Goal: Information Seeking & Learning: Learn about a topic

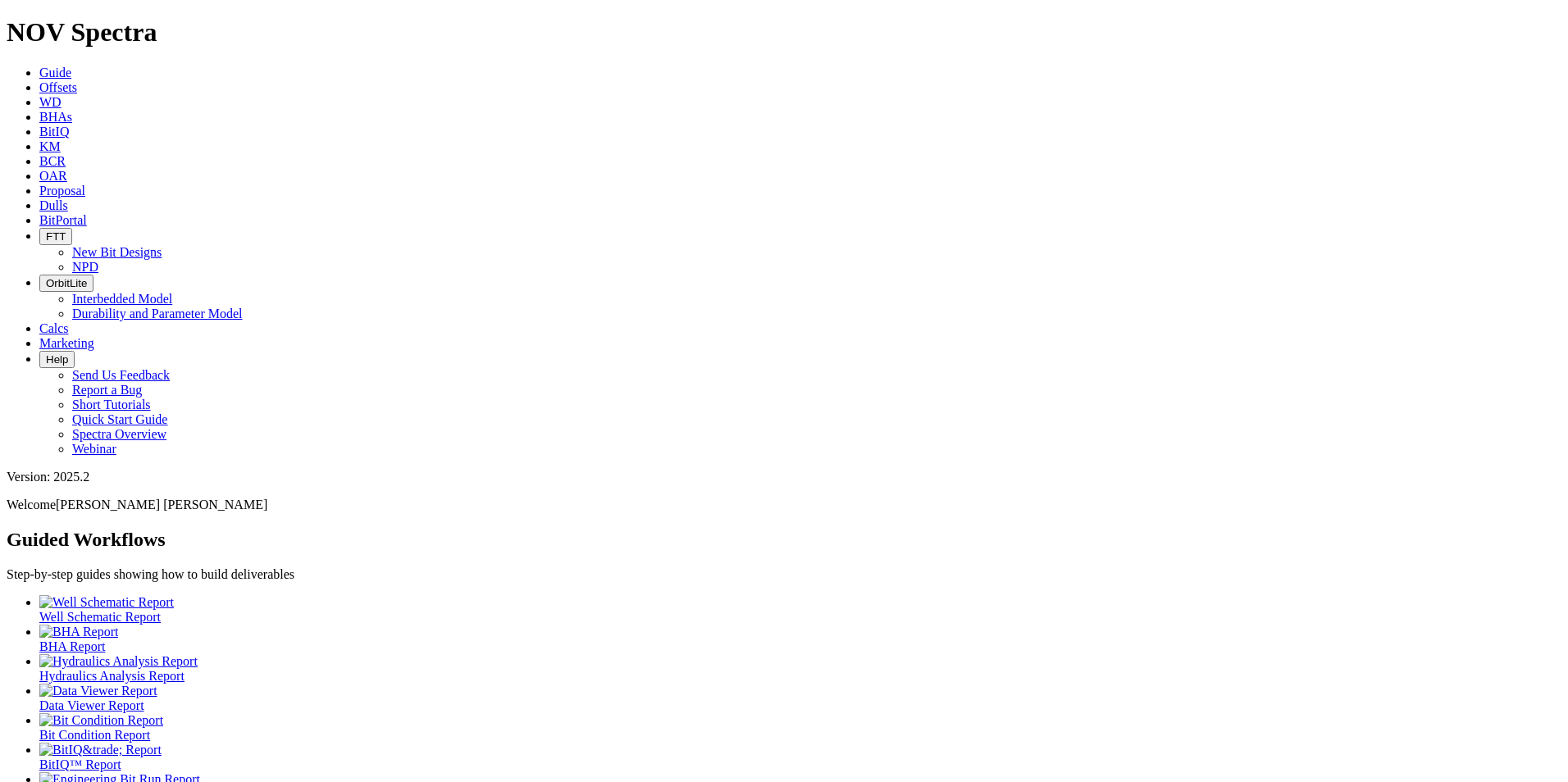
click at [68, 198] on link "Dulls" at bounding box center [53, 205] width 29 height 14
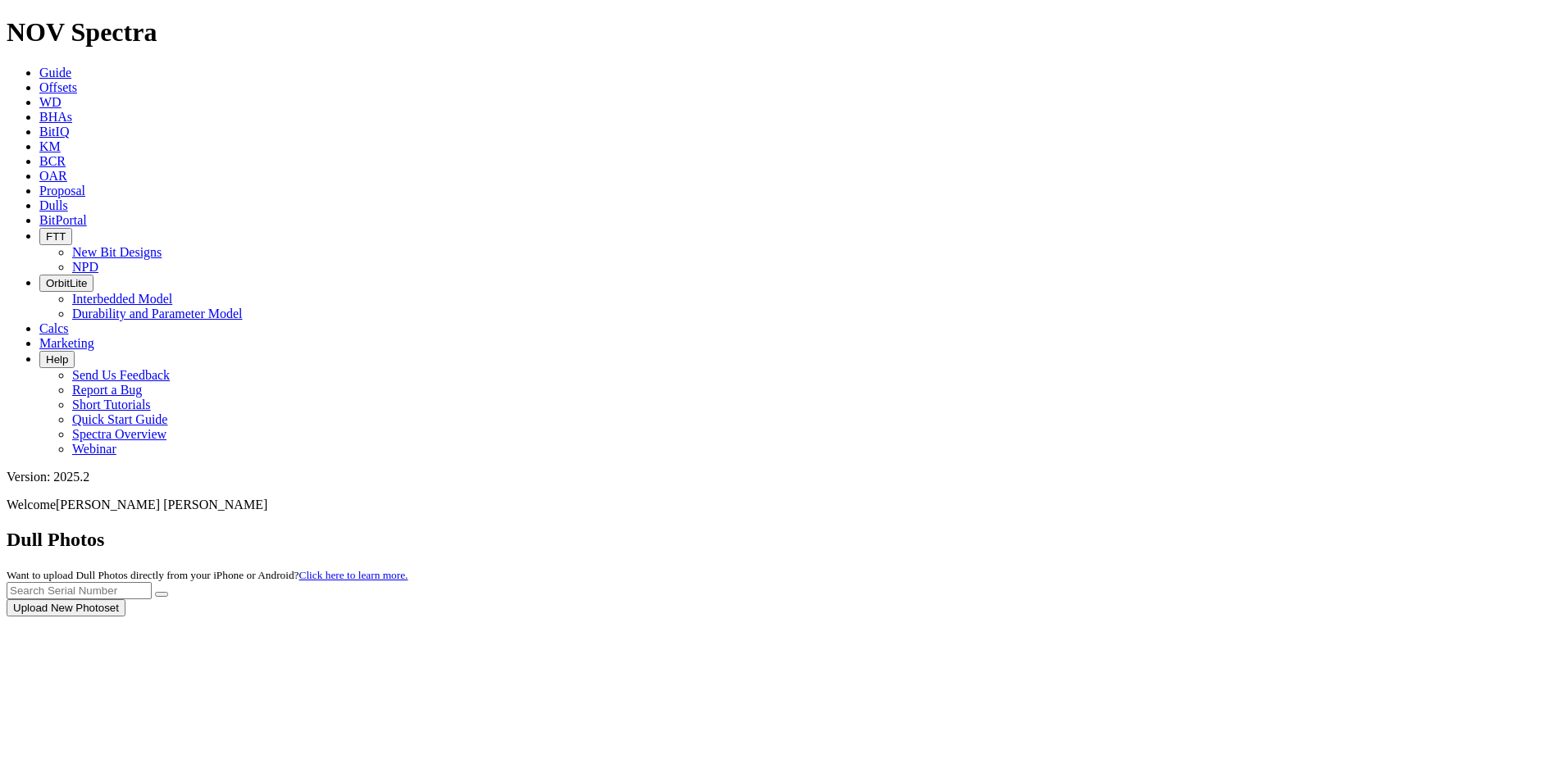
click at [244, 617] on div at bounding box center [784, 617] width 1554 height 0
click at [77, 80] on link "Offsets" at bounding box center [58, 87] width 38 height 14
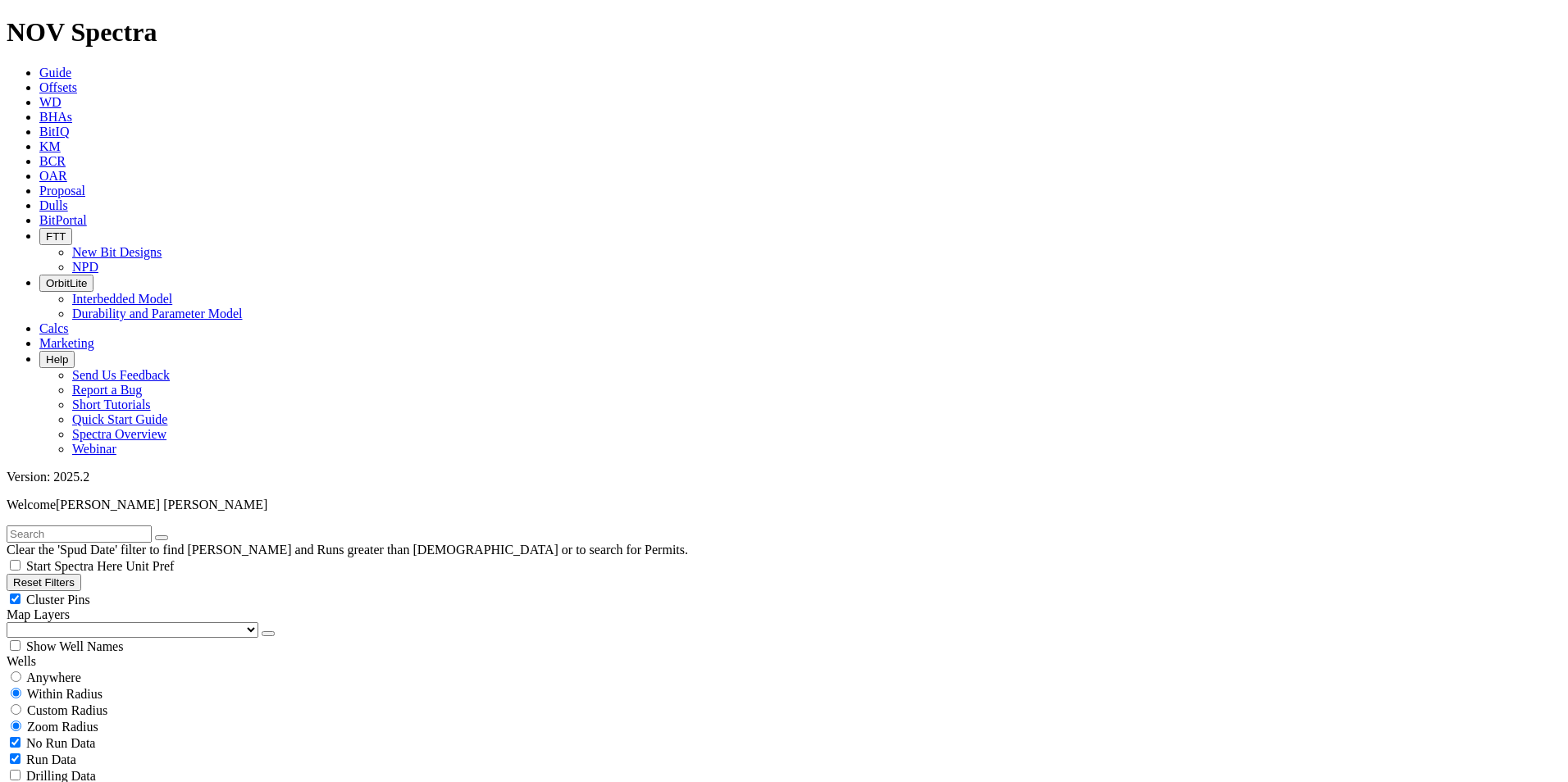
click at [56, 525] on input "text" at bounding box center [79, 534] width 145 height 17
paste input "A320576"
type input "A320576"
click at [178, 538] on icon "submit" at bounding box center [178, 538] width 0 height 0
click at [42, 670] on span "Anywhere" at bounding box center [53, 677] width 55 height 14
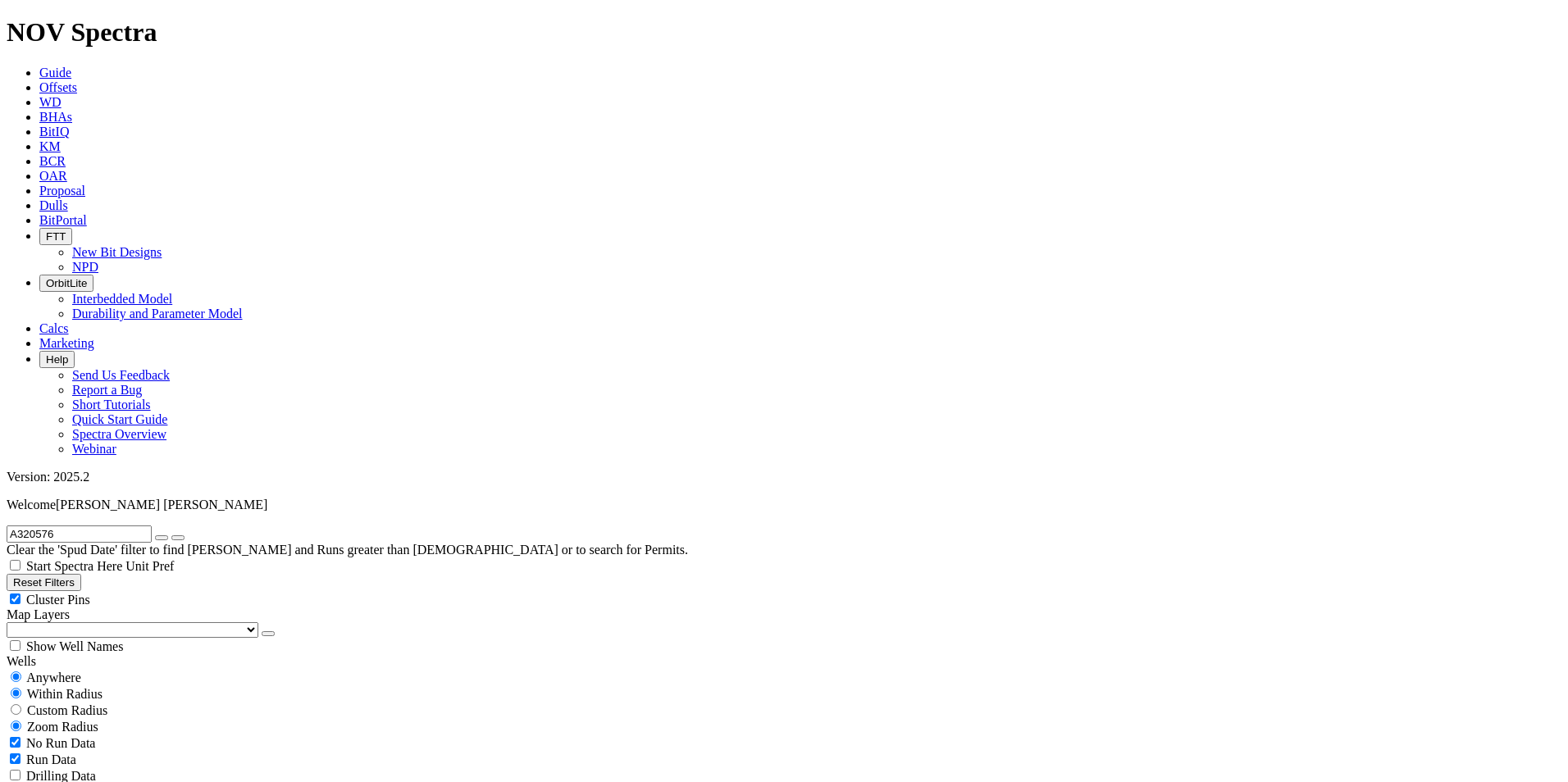
radio input "true"
radio input "false"
click at [178, 538] on icon "submit" at bounding box center [178, 538] width 0 height 0
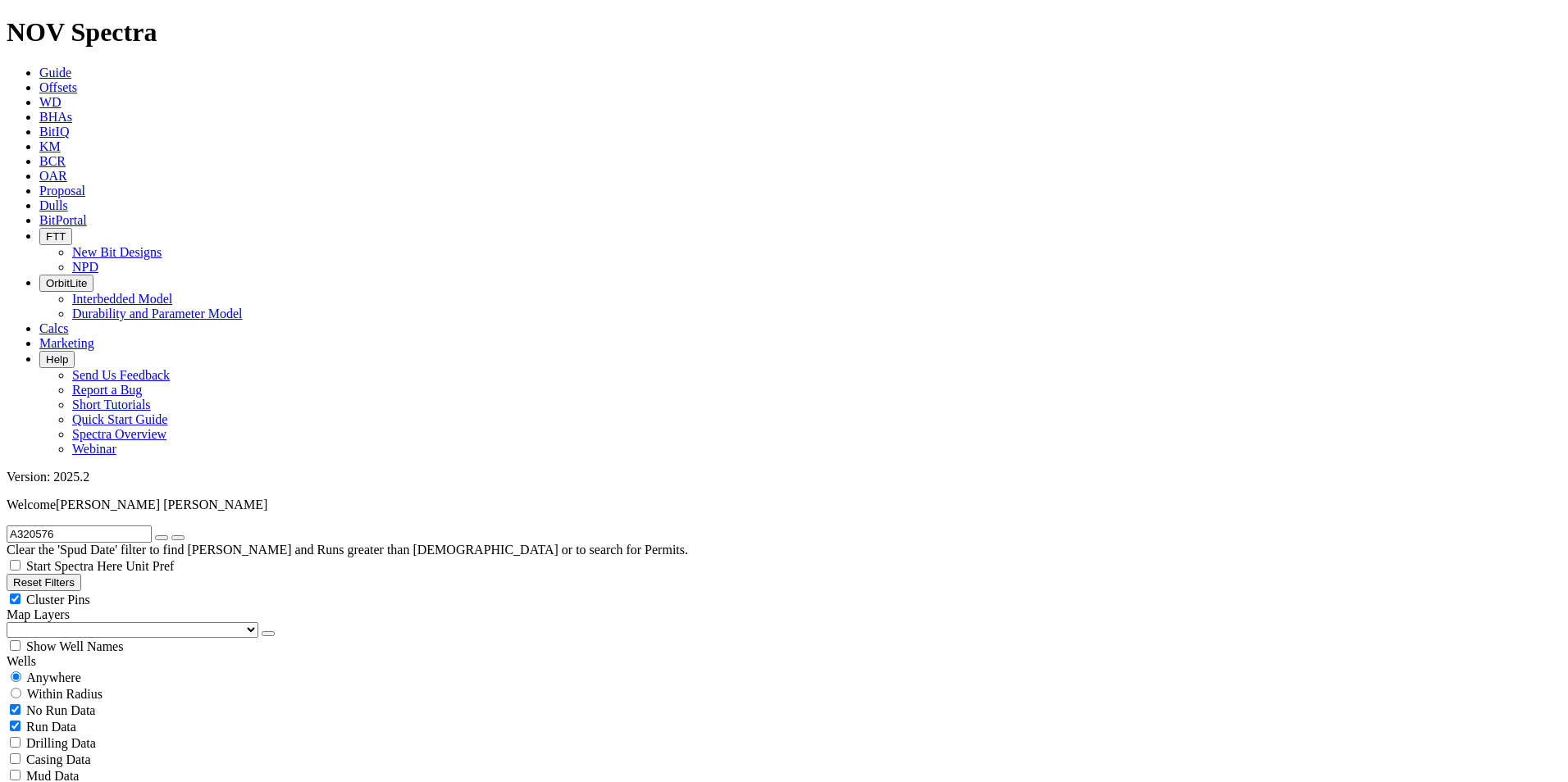
click at [178, 538] on icon "submit" at bounding box center [178, 538] width 0 height 0
click at [98, 525] on input "A320576" at bounding box center [79, 534] width 145 height 17
click at [91, 525] on input "A320575" at bounding box center [79, 534] width 145 height 17
drag, startPoint x: 86, startPoint y: 75, endPoint x: -6, endPoint y: 73, distance: 92.0
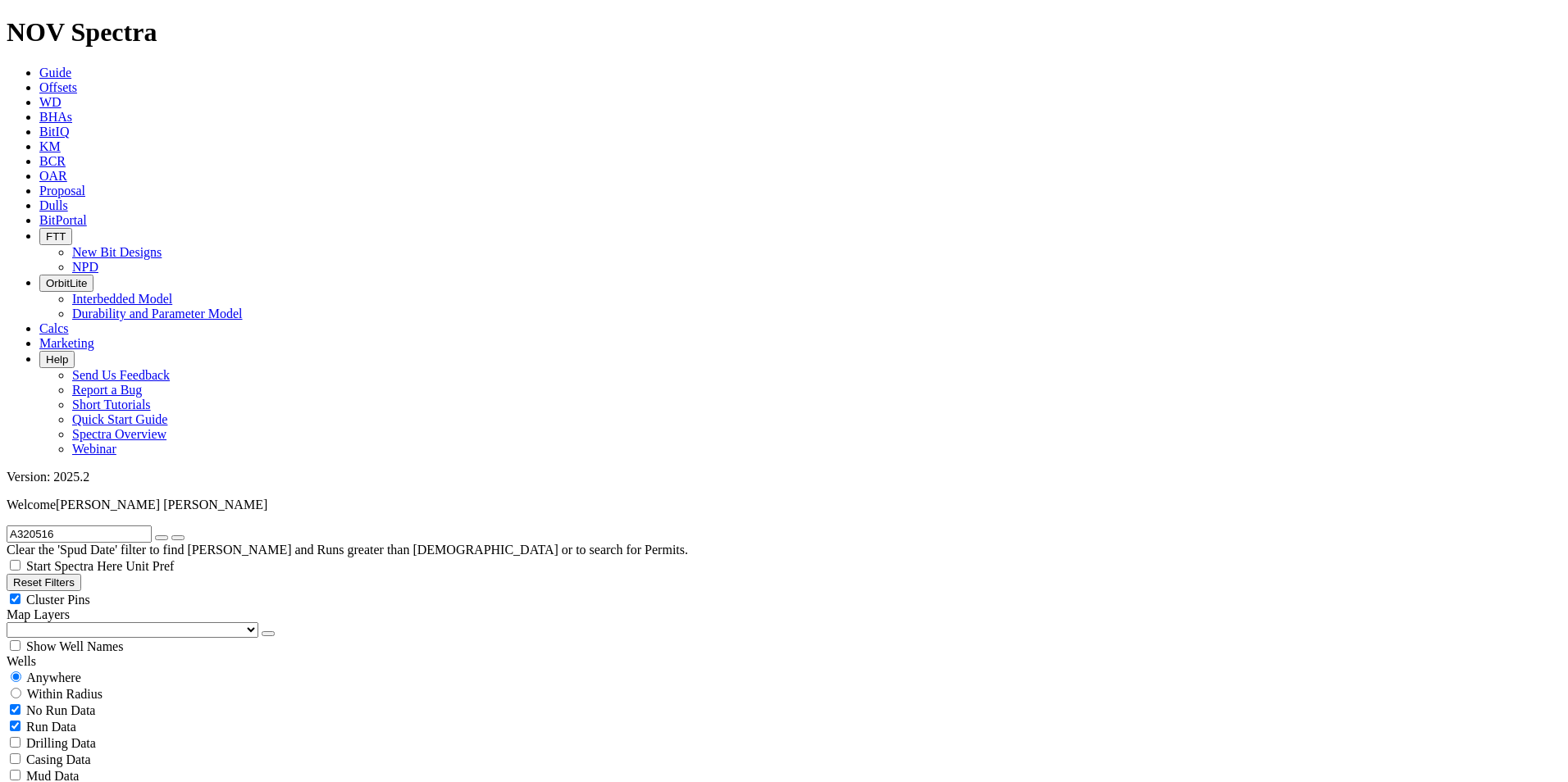
click at [88, 525] on input "A320516" at bounding box center [79, 534] width 145 height 17
type input "A320517"
radio input "false"
radio input "true"
click at [92, 525] on input "A320517" at bounding box center [79, 534] width 145 height 17
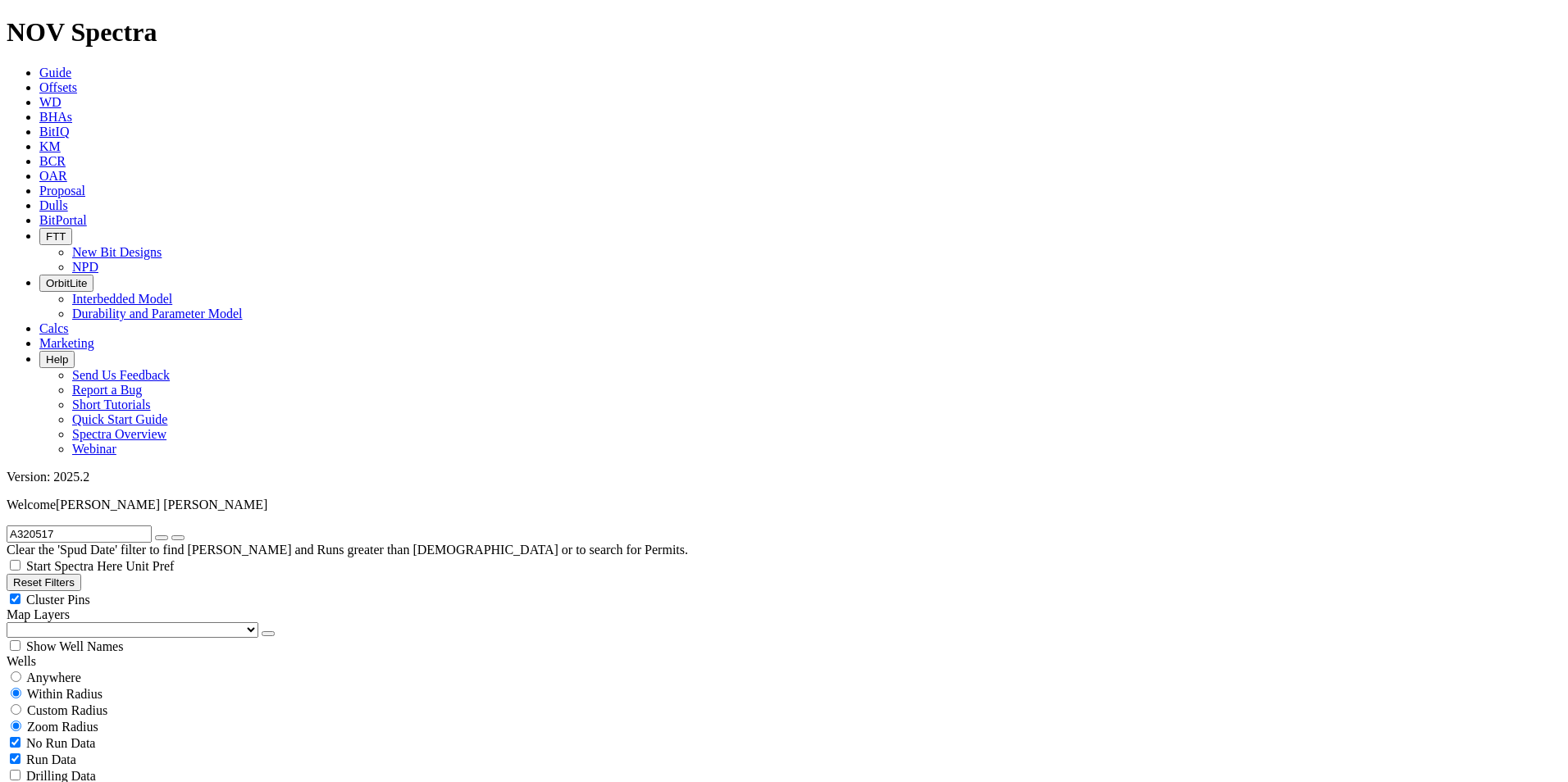
drag, startPoint x: 97, startPoint y: 67, endPoint x: -3, endPoint y: 69, distance: 100.0
type input "A320576"
click at [38, 670] on span "Anywhere" at bounding box center [53, 677] width 55 height 14
radio input "true"
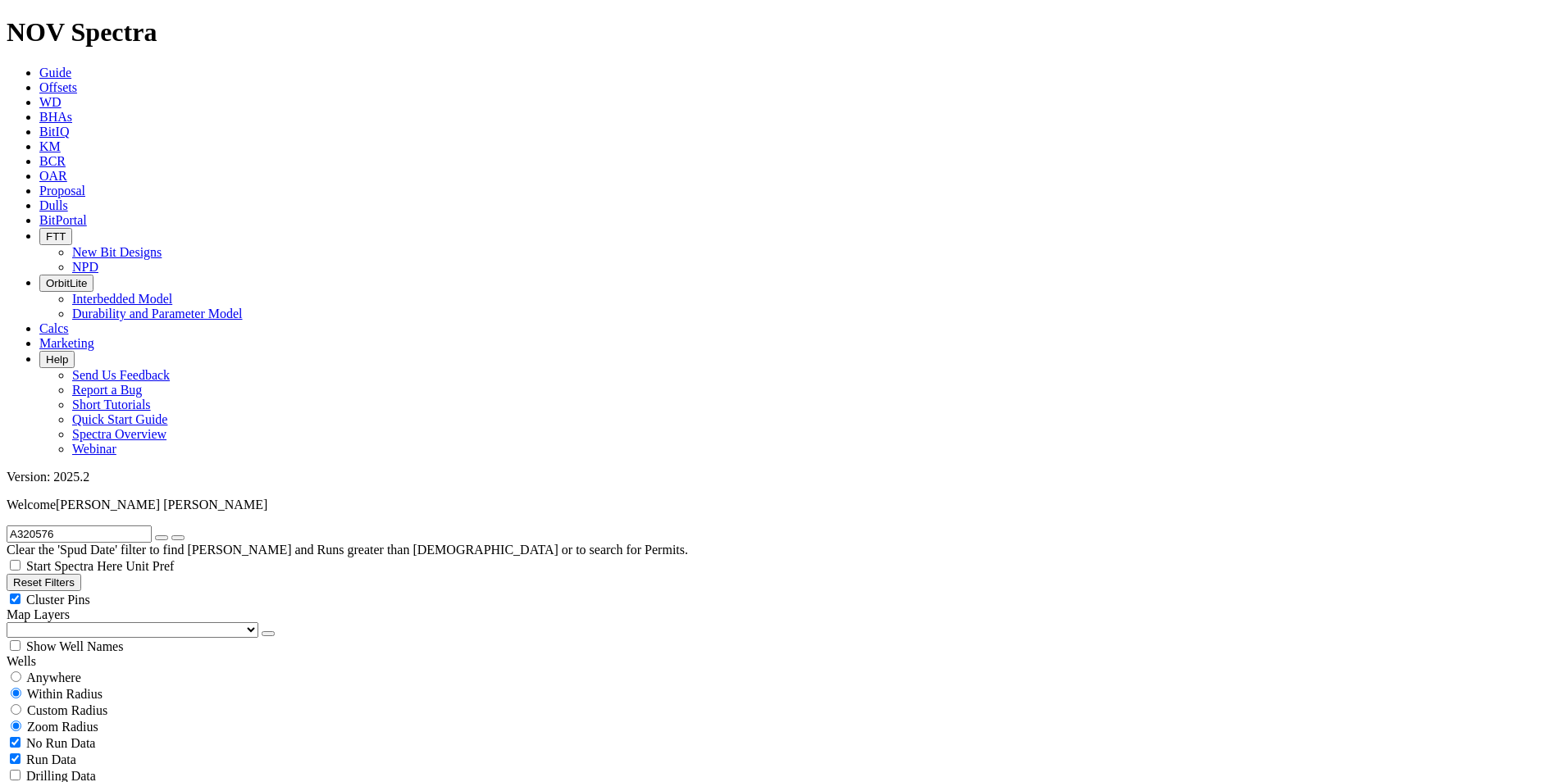
radio input "false"
click at [81, 525] on input "A320576" at bounding box center [79, 534] width 145 height 17
drag, startPoint x: 95, startPoint y: 71, endPoint x: -3, endPoint y: 62, distance: 98.4
paste input "1"
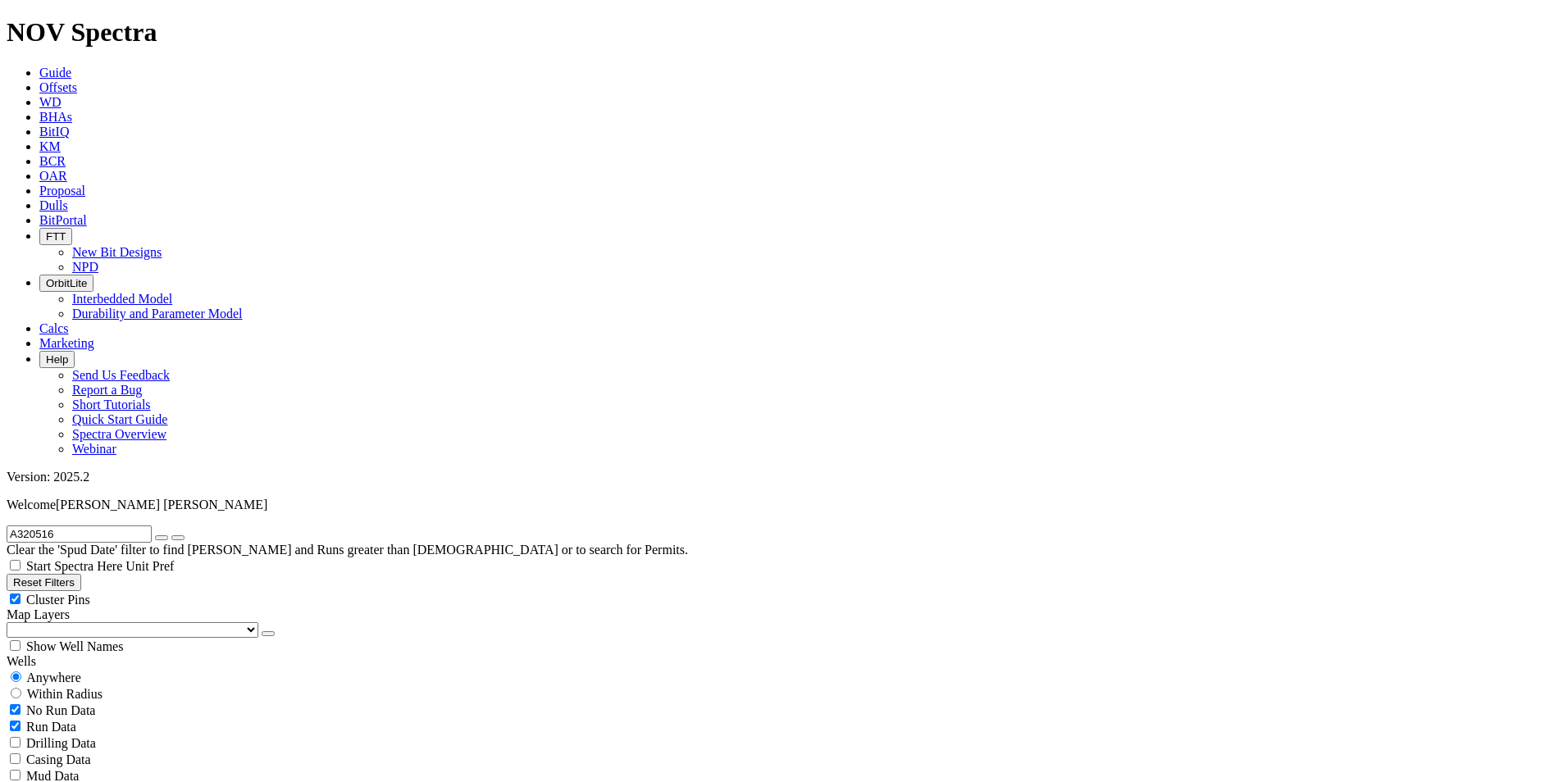
type input "A320516"
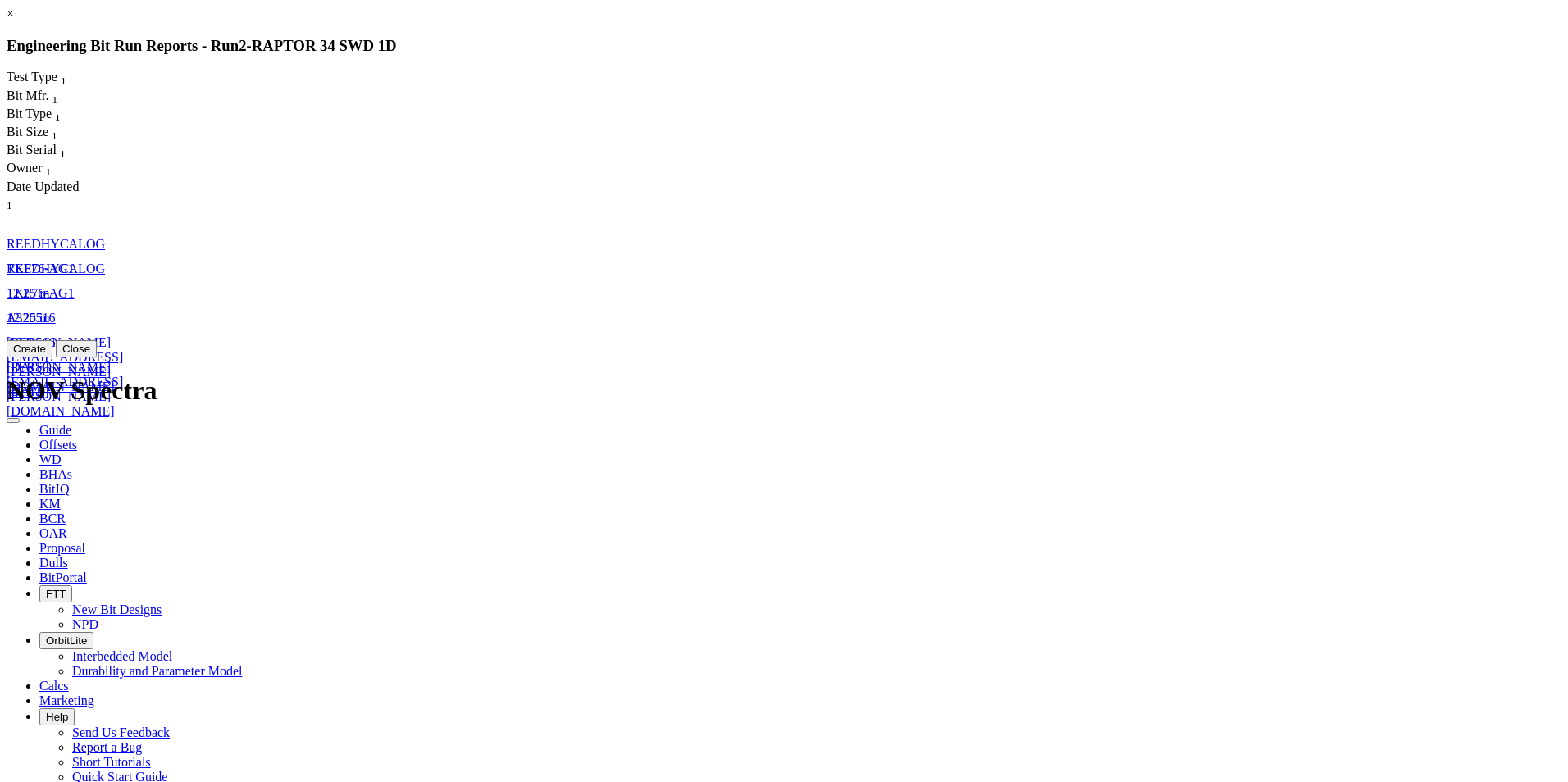
click at [13, 420] on icon "button" at bounding box center [13, 420] width 0 height 0
click at [13, 396] on icon "button" at bounding box center [13, 396] width 0 height 0
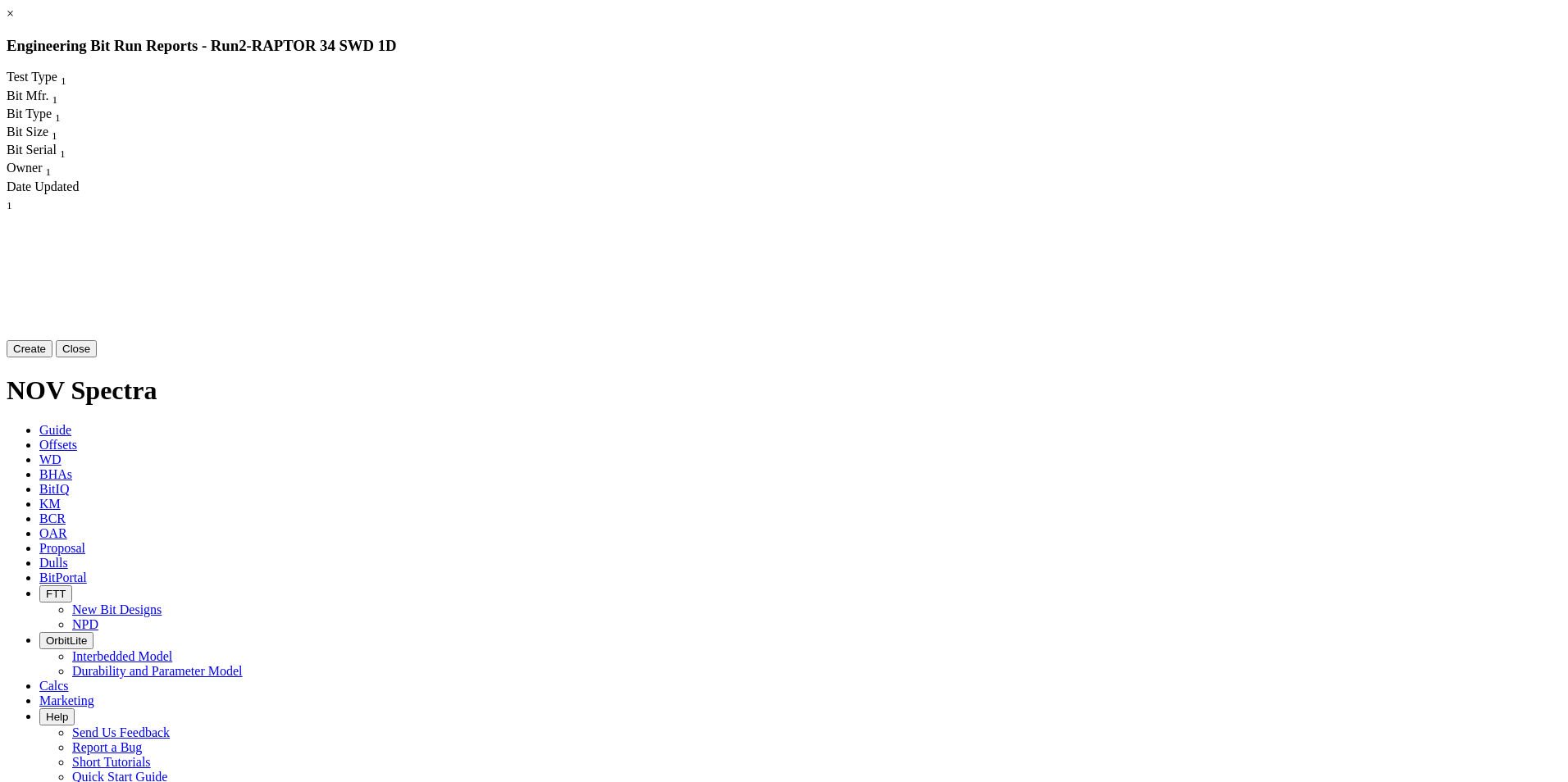
click at [53, 358] on button "Create" at bounding box center [30, 349] width 46 height 17
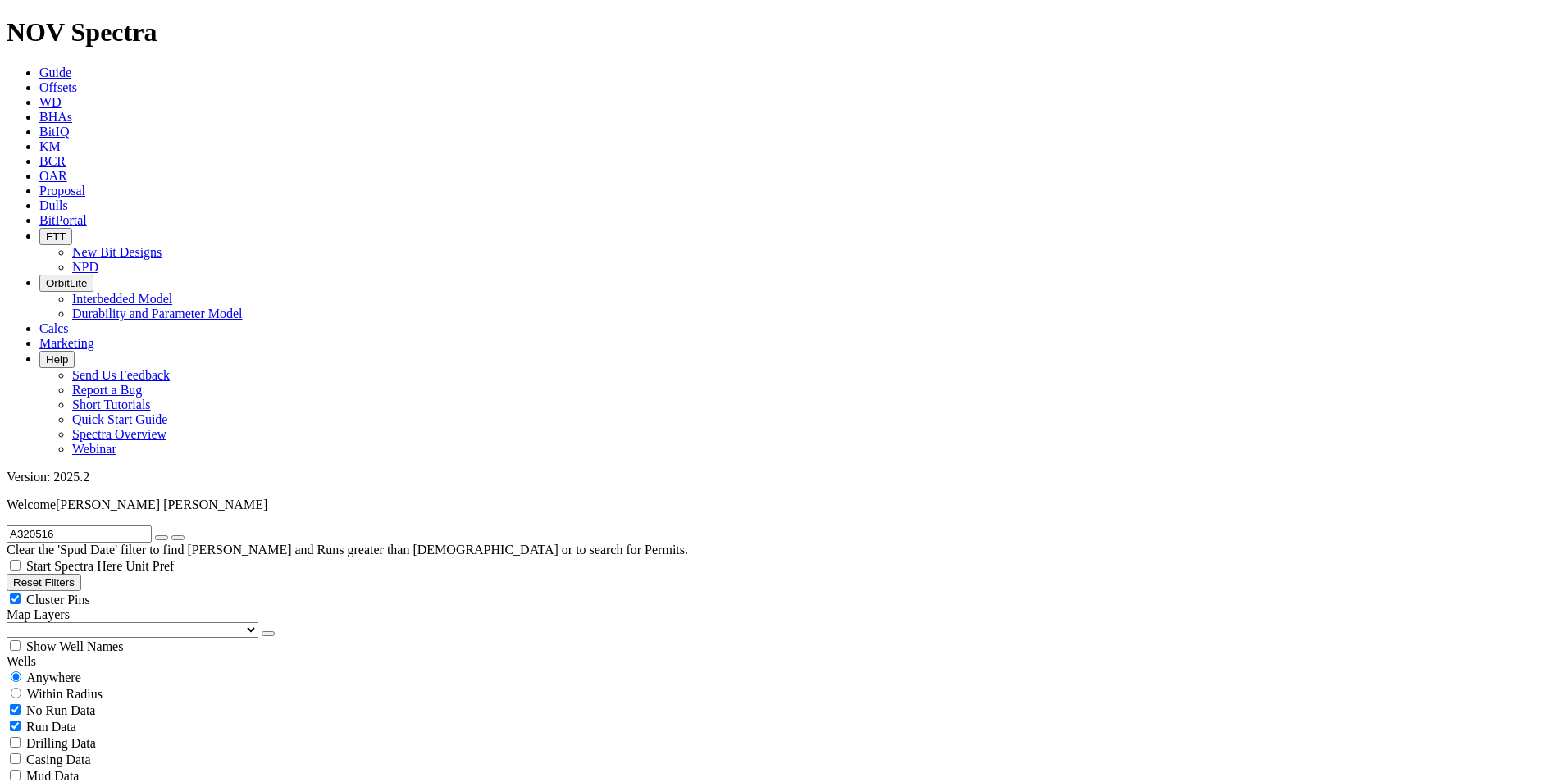
click at [171, 685] on div "Within Radius" at bounding box center [784, 693] width 1554 height 16
radio input "false"
radio input "true"
click at [97, 703] on span "Custom Radius" at bounding box center [67, 710] width 81 height 14
radio input "true"
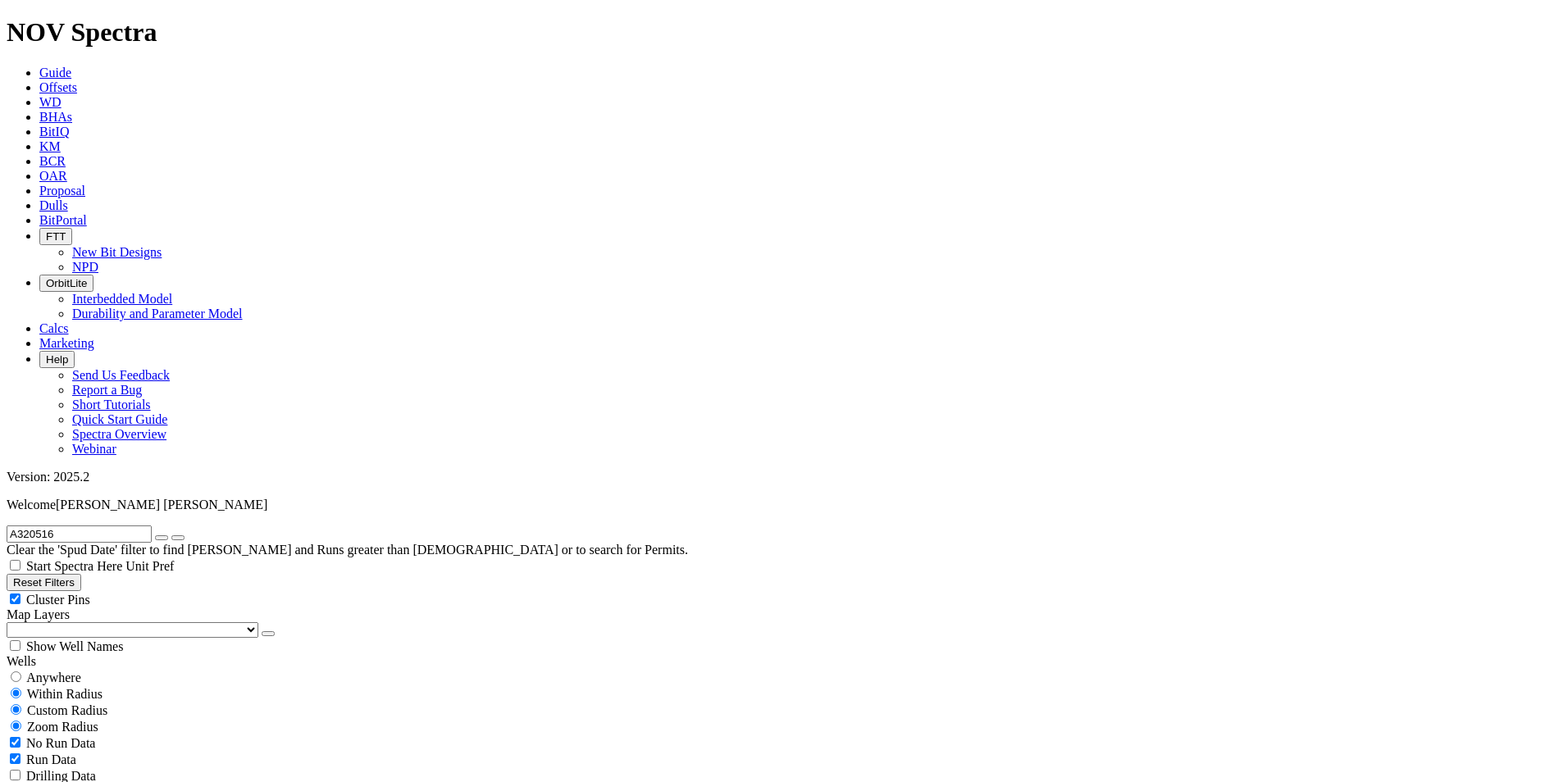
radio input "false"
drag, startPoint x: 97, startPoint y: 291, endPoint x: 183, endPoint y: 317, distance: 89.8
click at [45, 751] on button "Miles" at bounding box center [25, 760] width 38 height 17
click at [130, 735] on input "number" at bounding box center [79, 743] width 145 height 17
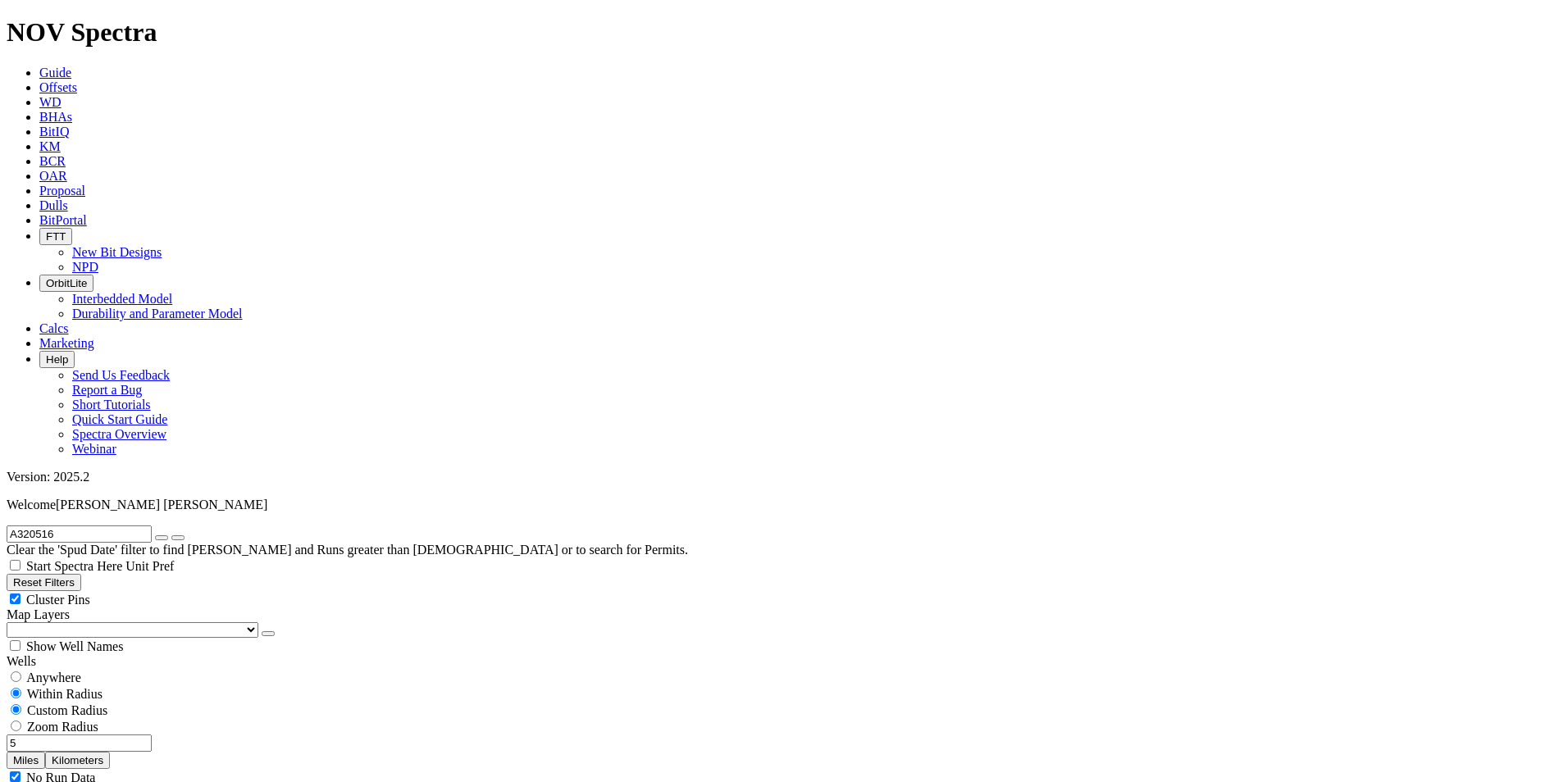
type input "5"
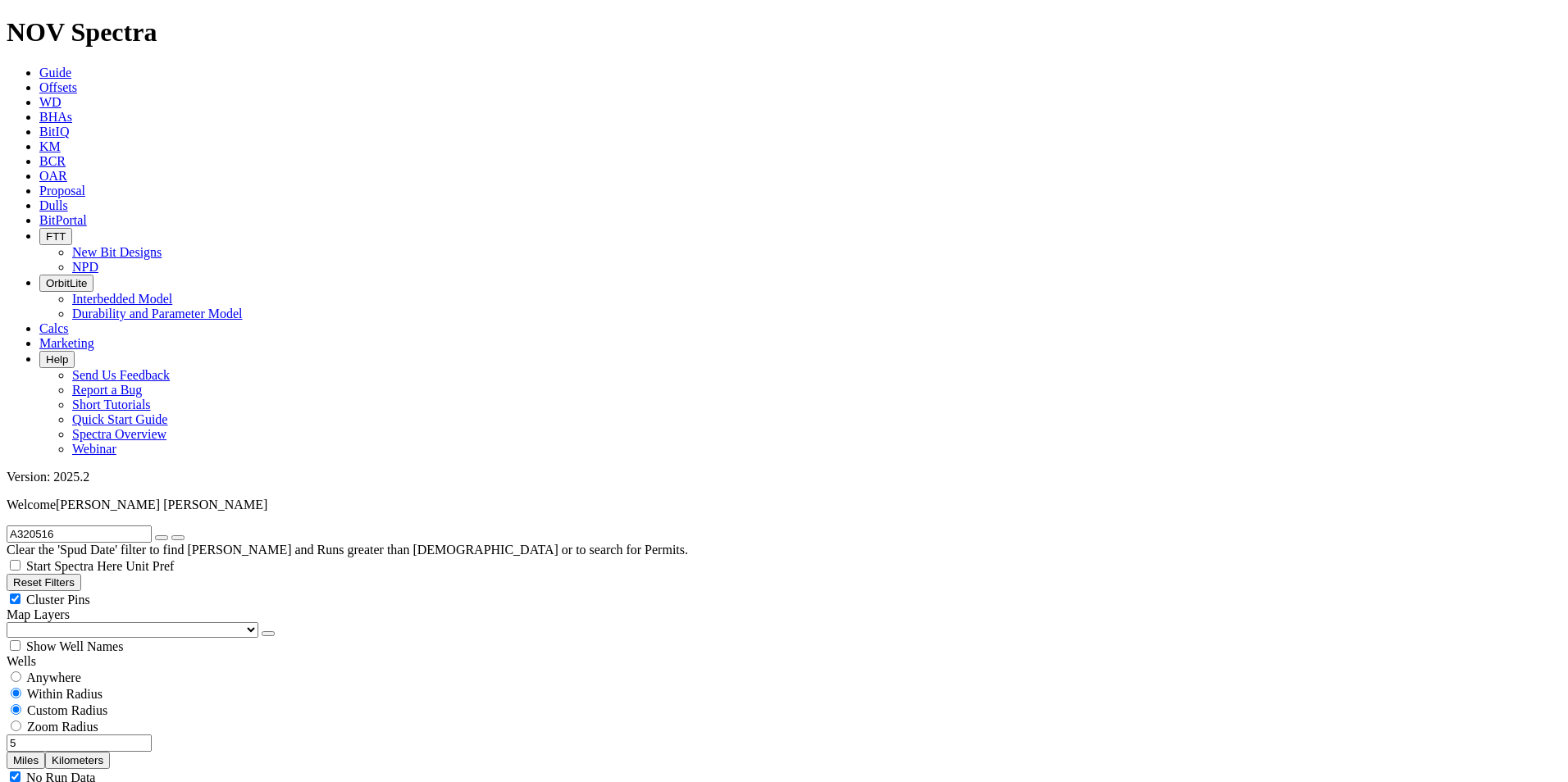
select select "12.25"
checkbox input "false"
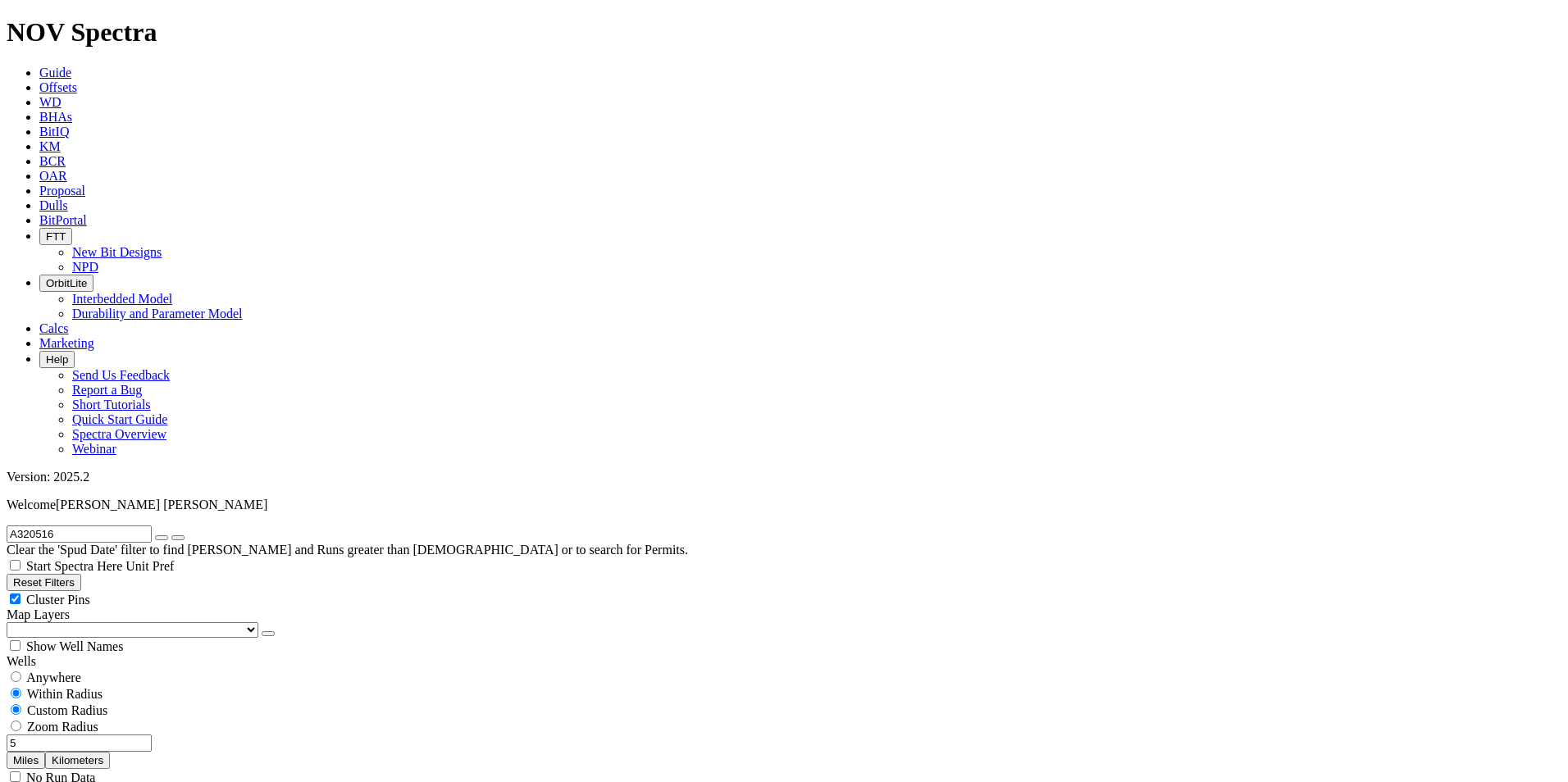
select select "? number:12.25 ?"
drag, startPoint x: 132, startPoint y: 305, endPoint x: 114, endPoint y: 313, distance: 19.7
click at [114, 735] on input "5" at bounding box center [79, 743] width 145 height 17
type input "10"
click at [162, 538] on icon "button" at bounding box center [162, 538] width 0 height 0
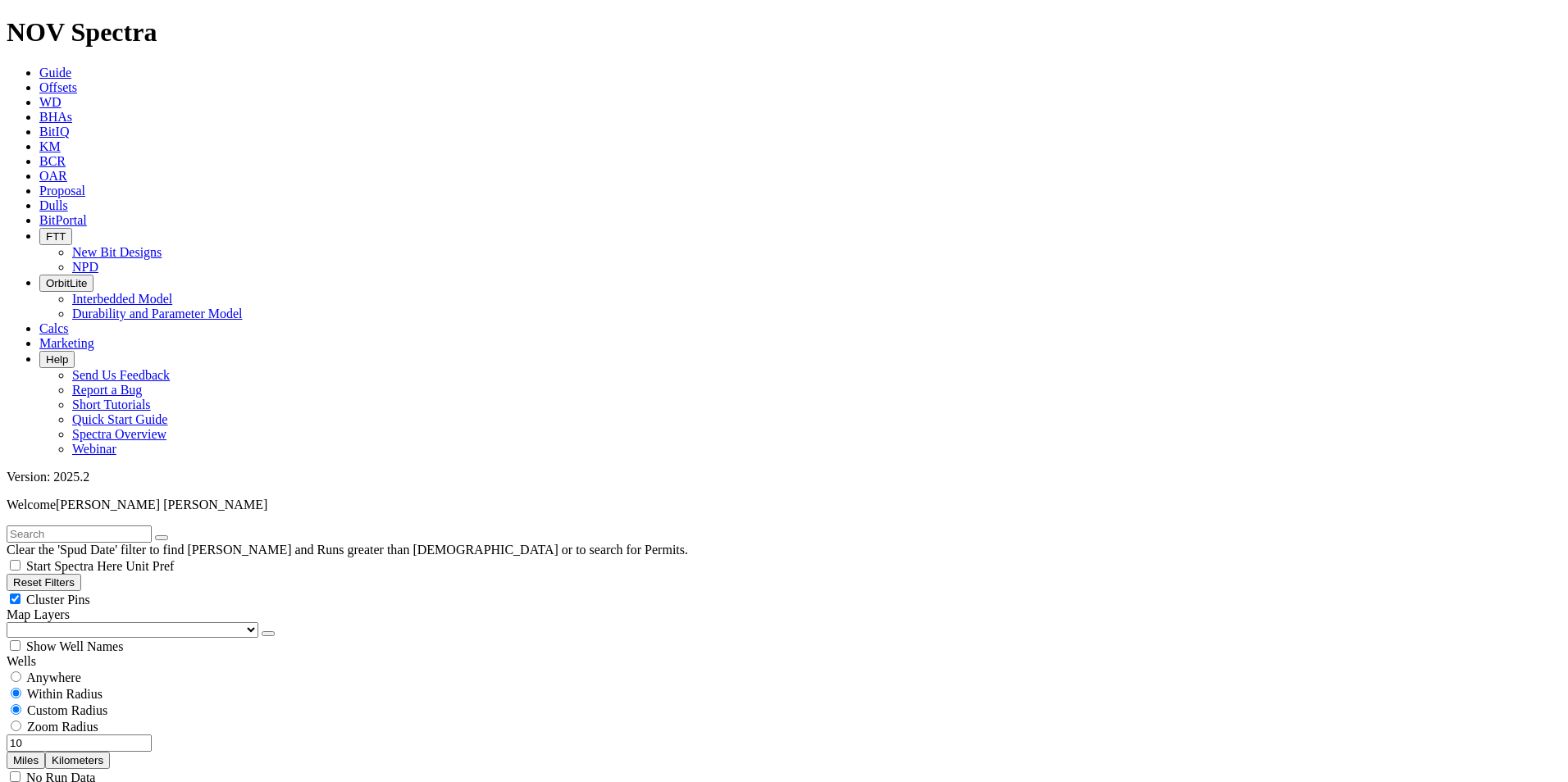
drag, startPoint x: 134, startPoint y: 311, endPoint x: 97, endPoint y: 308, distance: 37.1
click at [97, 735] on input "10" at bounding box center [79, 743] width 145 height 17
type input "5"
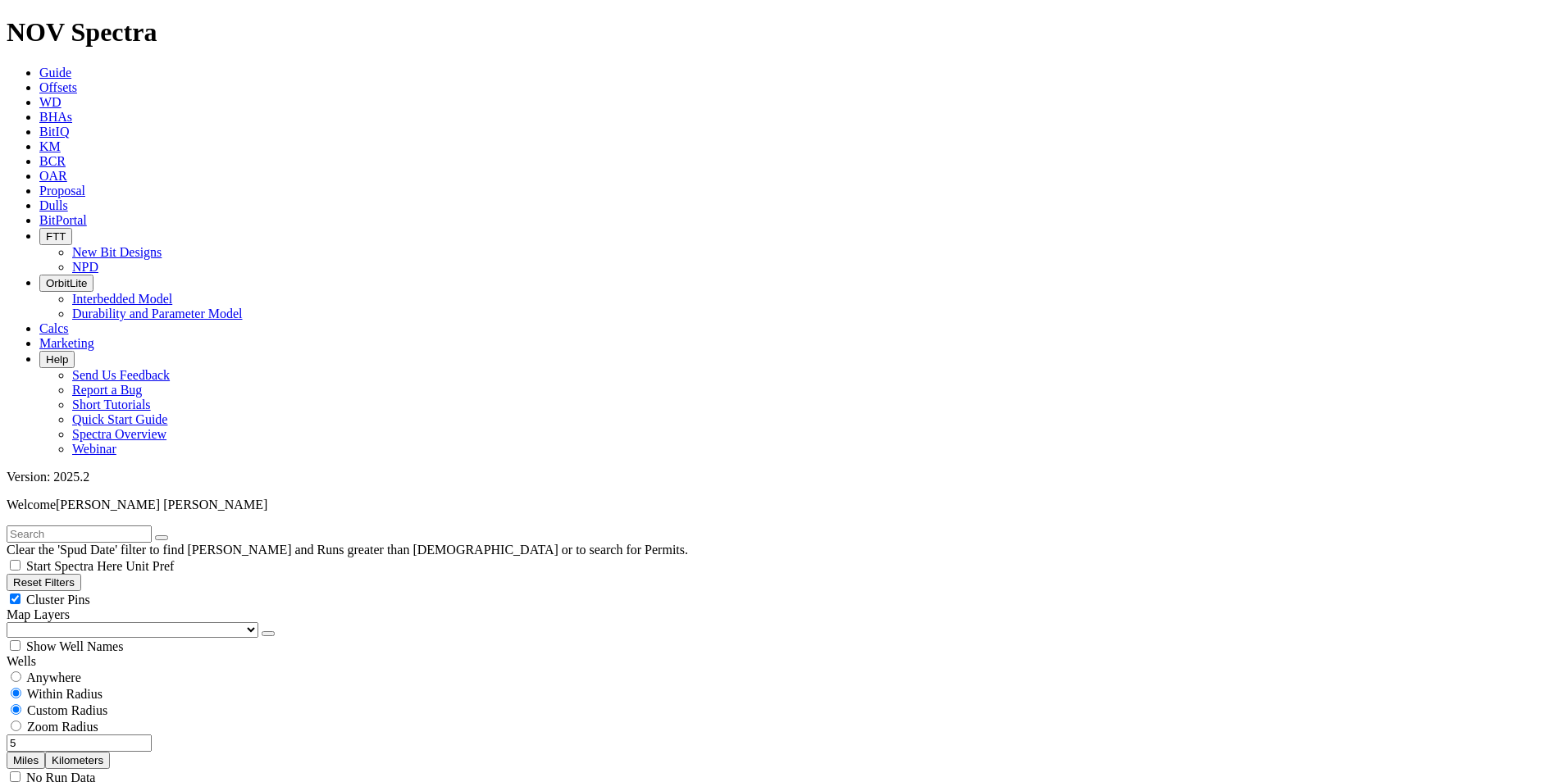
scroll to position [302, 0]
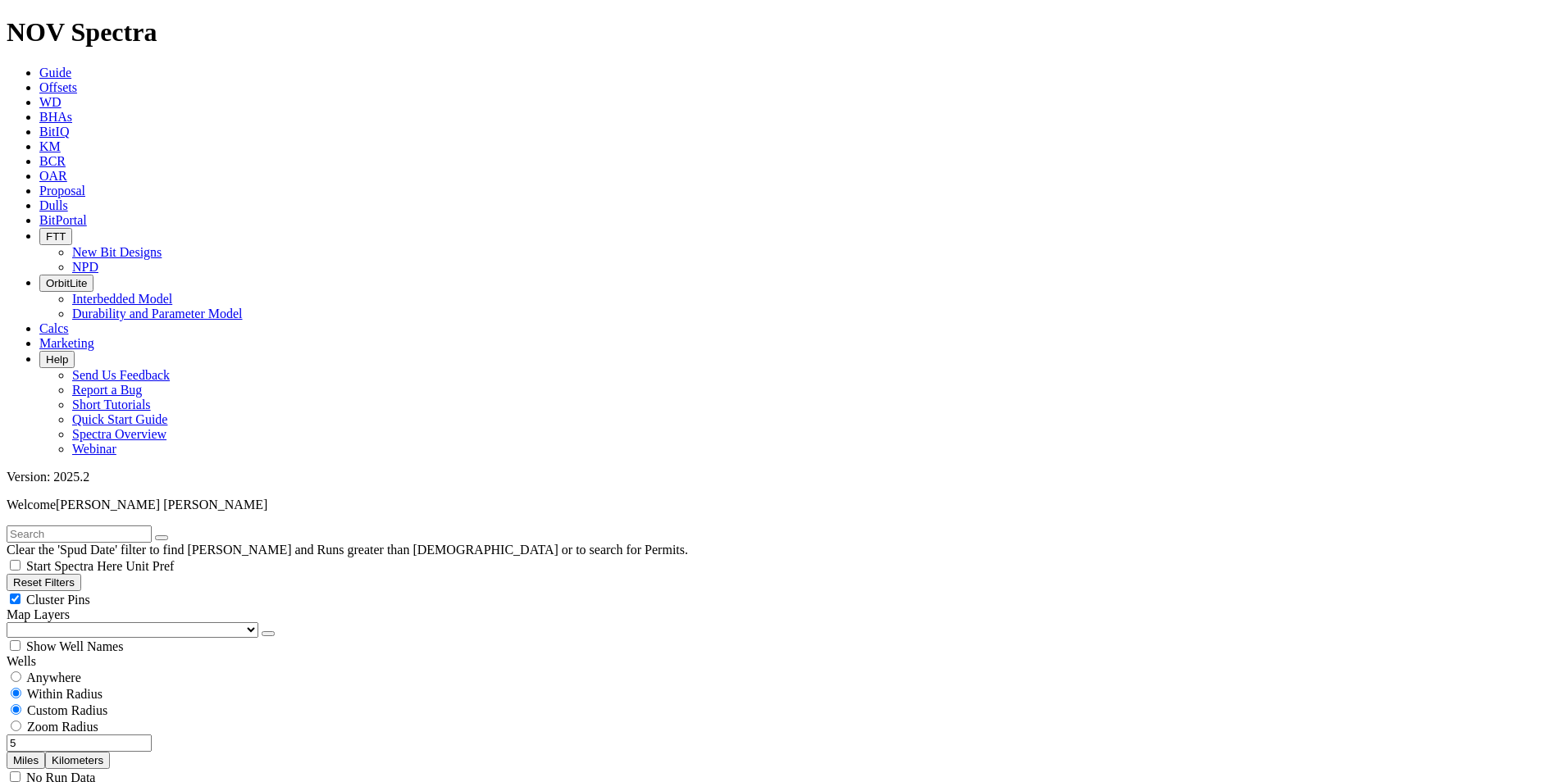
type input "7500"
drag, startPoint x: 125, startPoint y: 313, endPoint x: 135, endPoint y: 318, distance: 11.2
click at [136, 735] on input "5" at bounding box center [79, 743] width 145 height 17
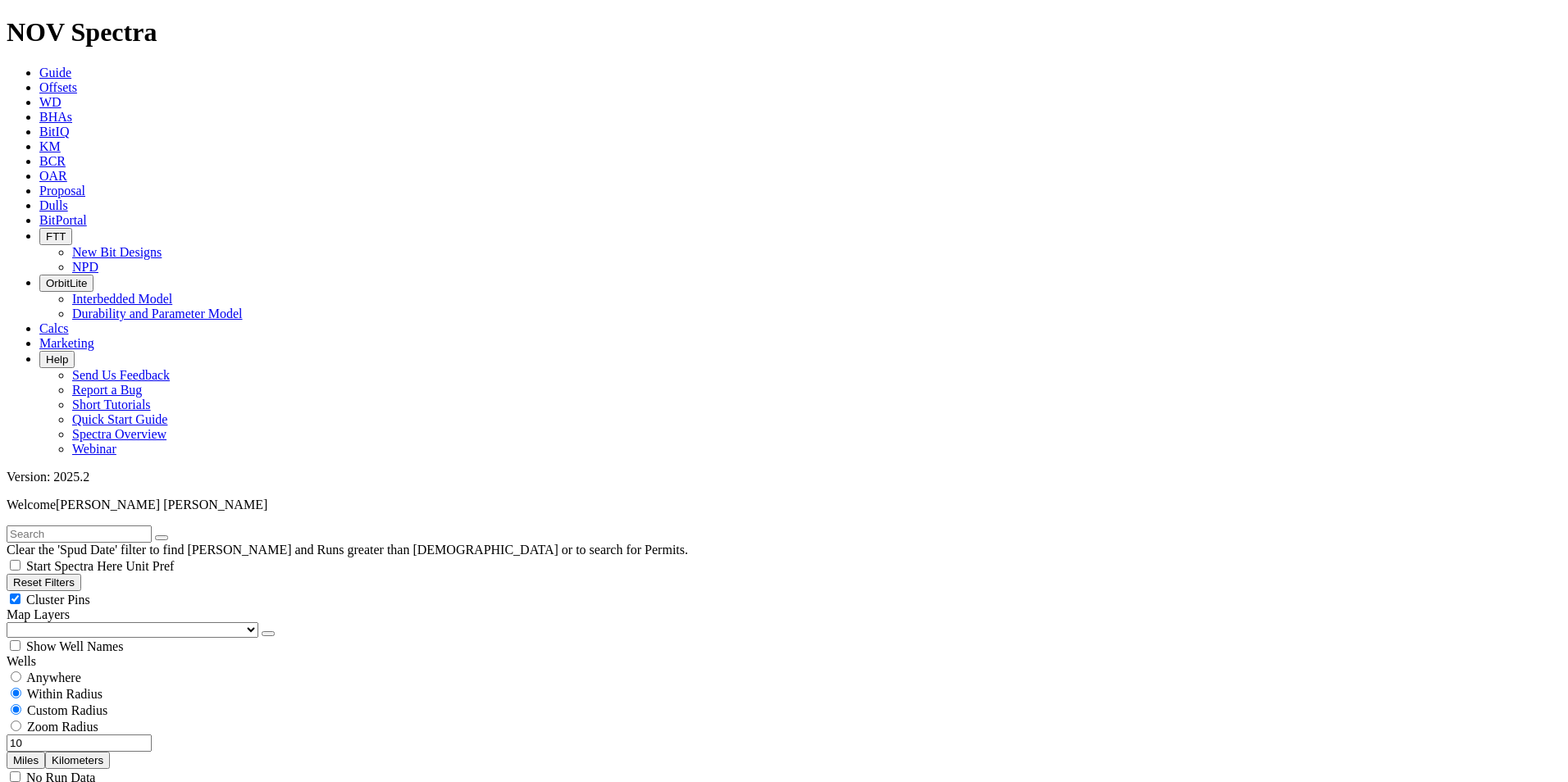
click at [134, 735] on input "10" at bounding box center [79, 743] width 145 height 17
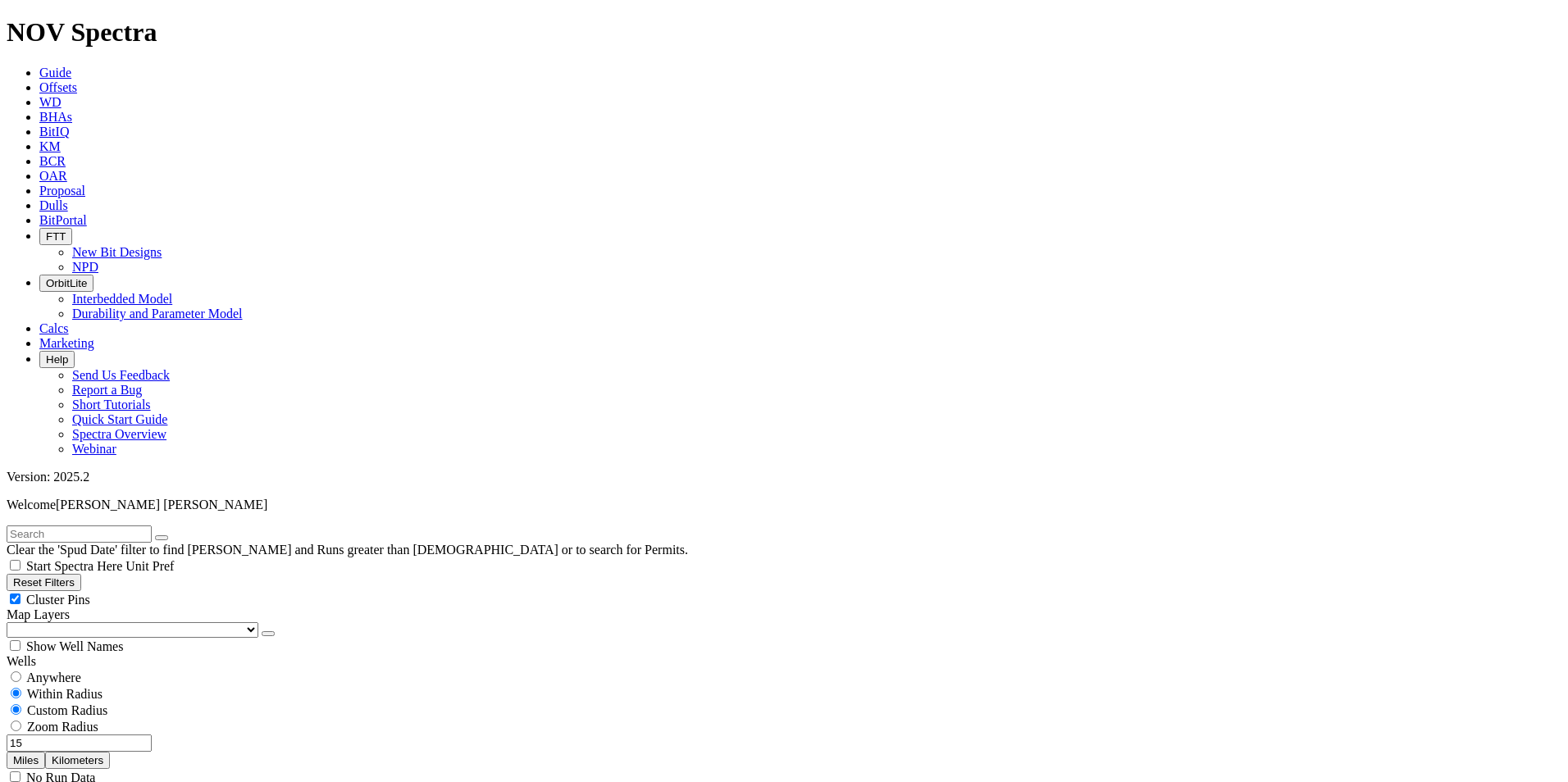
drag, startPoint x: 134, startPoint y: 318, endPoint x: 89, endPoint y: 312, distance: 45.4
click at [89, 735] on input "15" at bounding box center [79, 743] width 145 height 17
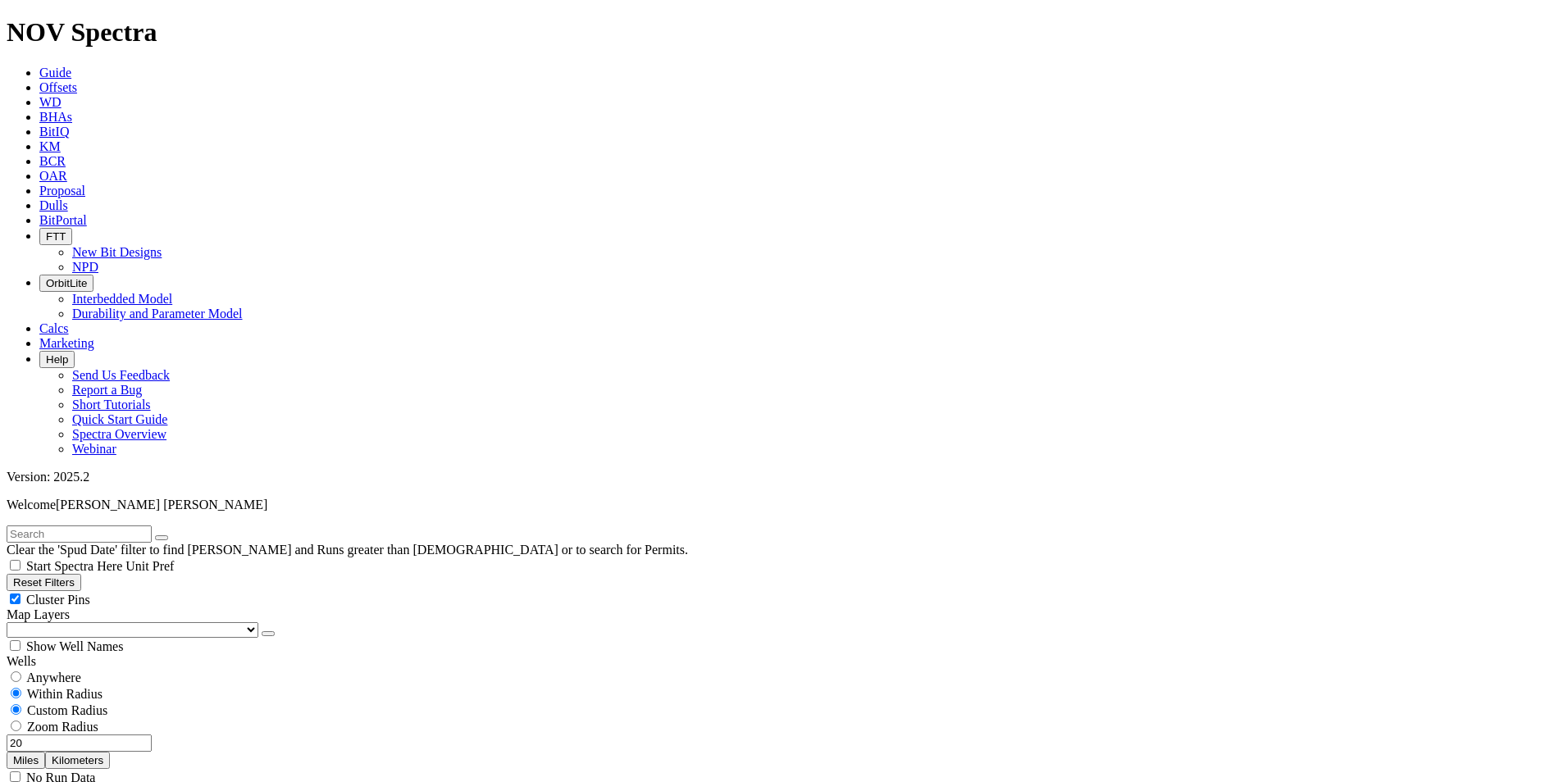
scroll to position [142, 0]
drag, startPoint x: 134, startPoint y: 308, endPoint x: 116, endPoint y: 310, distance: 18.1
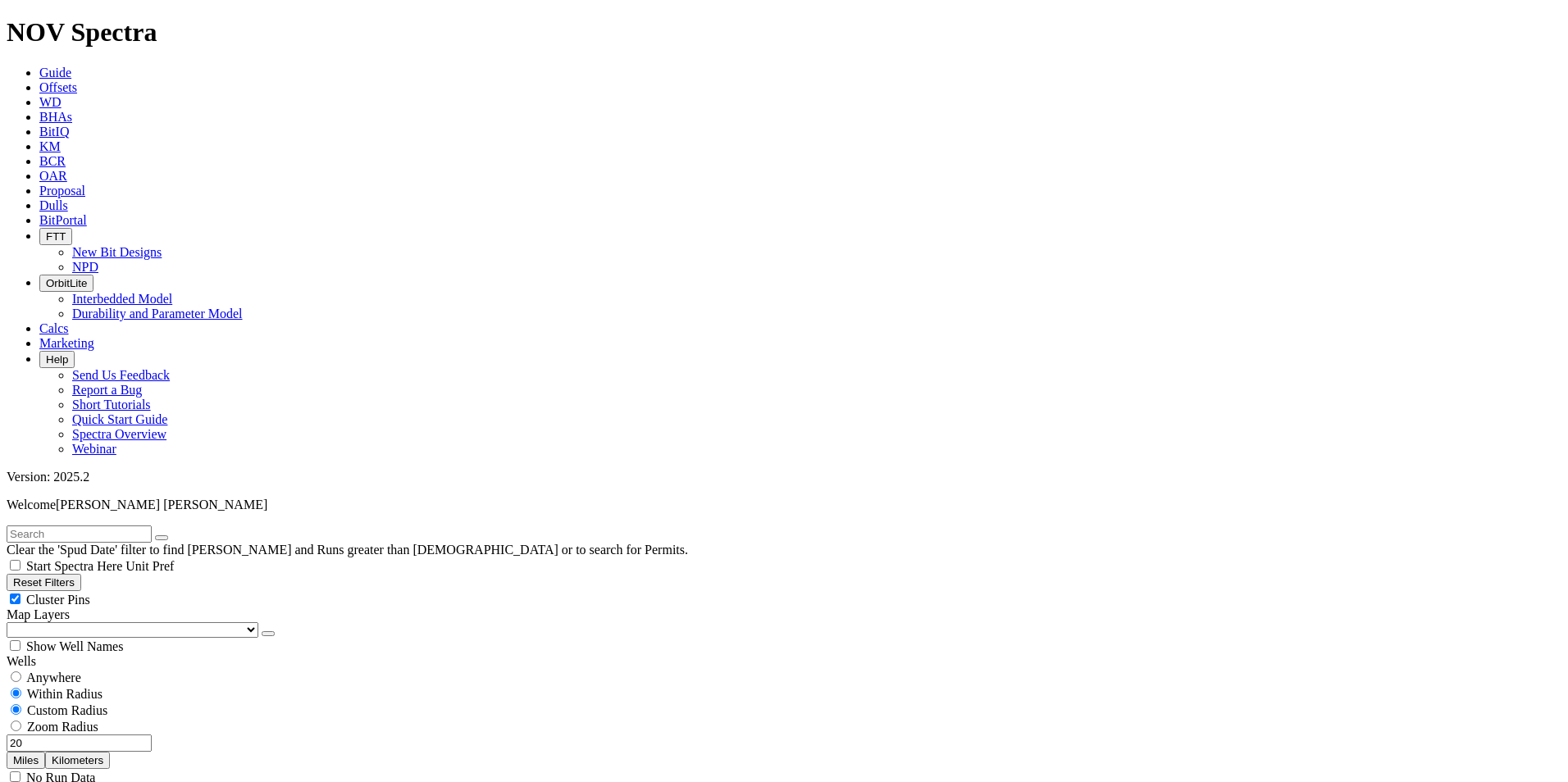
click at [116, 735] on input "20" at bounding box center [79, 743] width 145 height 17
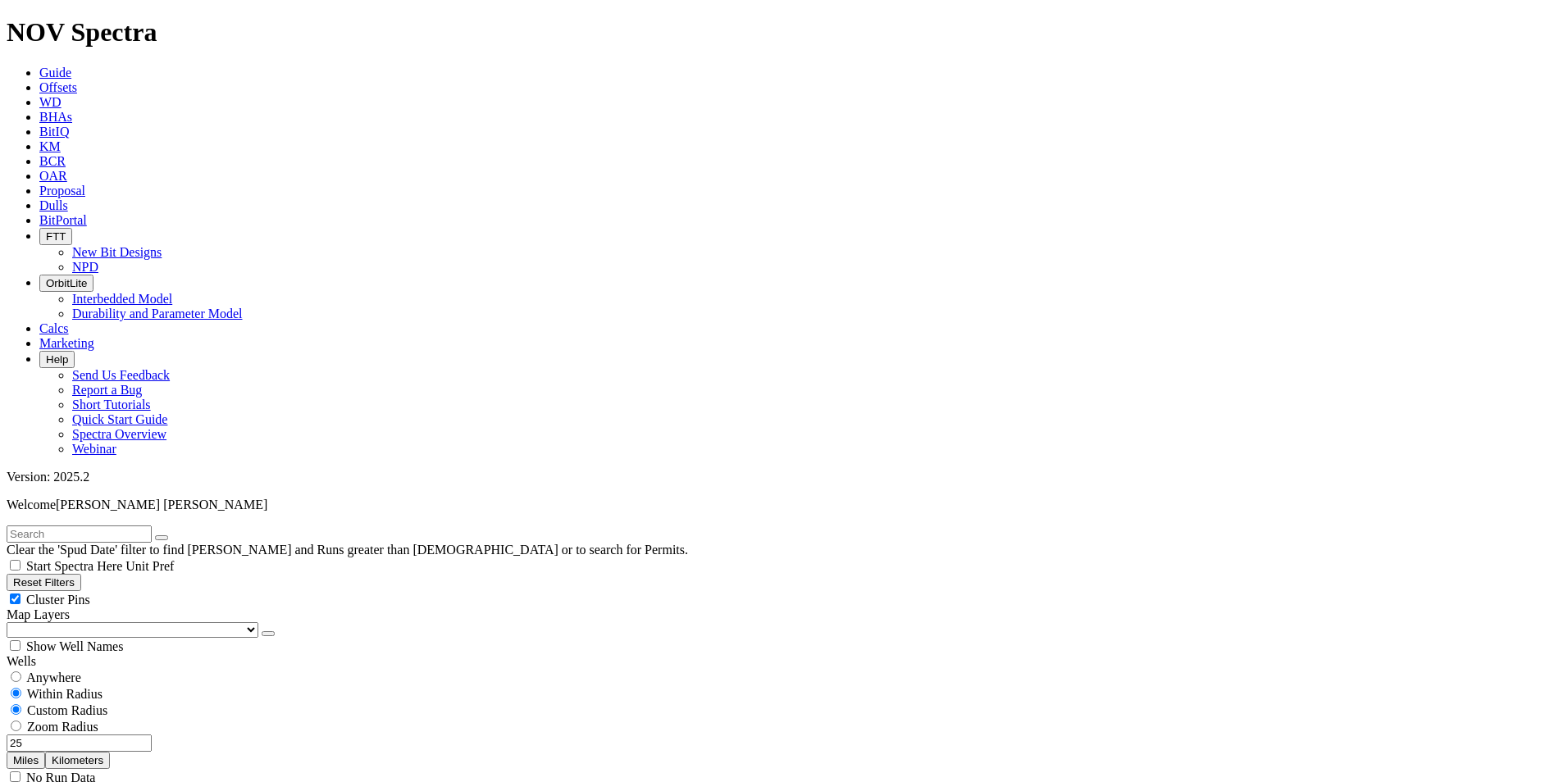
scroll to position [444, 0]
drag, startPoint x: 132, startPoint y: 312, endPoint x: 88, endPoint y: 316, distance: 44.2
click at [88, 735] on input "25" at bounding box center [79, 743] width 145 height 17
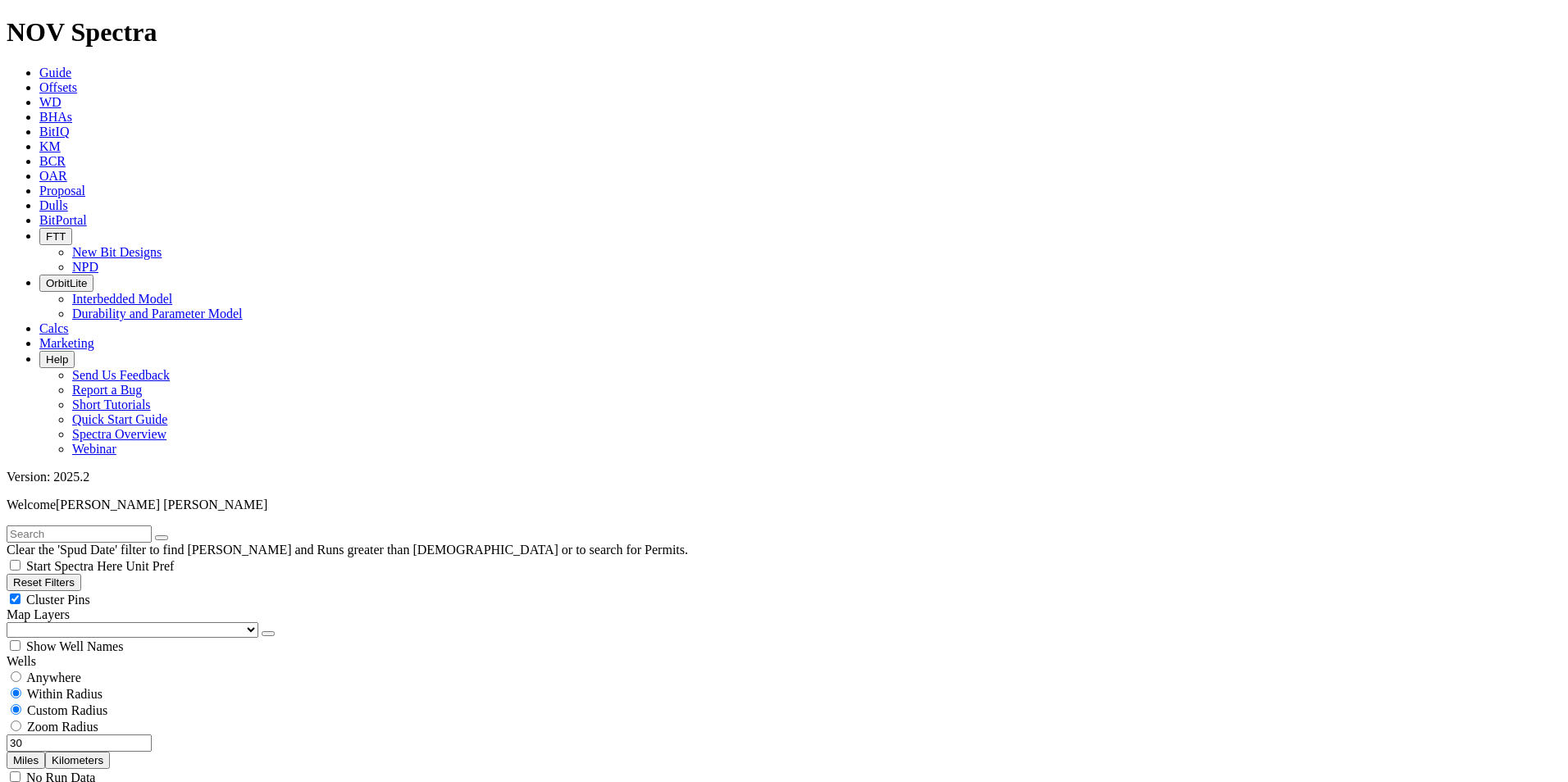
scroll to position [821, 0]
drag, startPoint x: 133, startPoint y: 319, endPoint x: 107, endPoint y: 315, distance: 26.3
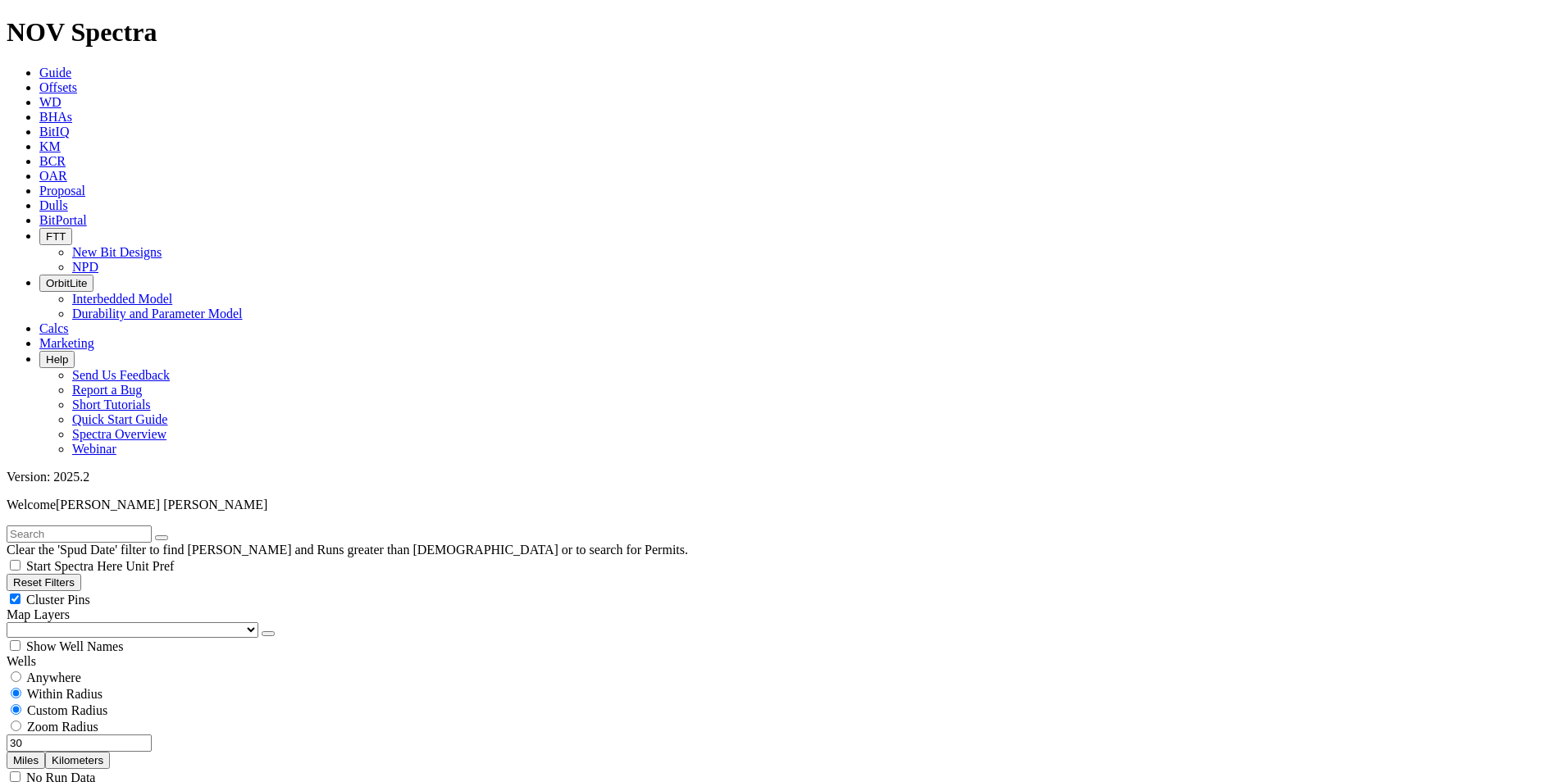
click at [107, 735] on input "30" at bounding box center [79, 743] width 145 height 17
type input "25"
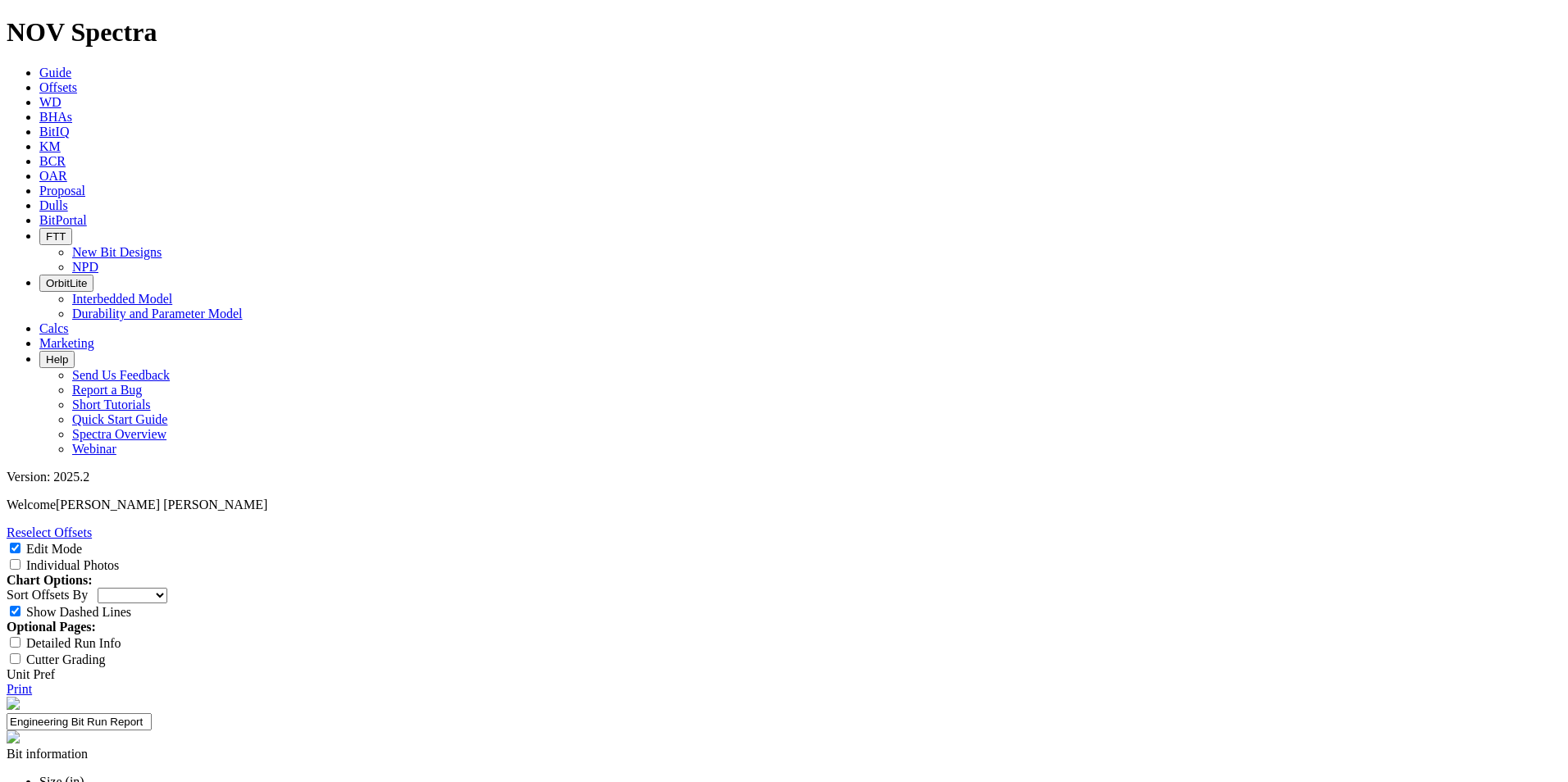
click at [167, 588] on select "Depth In Interval ROP Spud Date" at bounding box center [132, 596] width 70 height 15
select select "string:RunROP"
click at [167, 588] on select "Depth In Interval ROP Spud Date" at bounding box center [132, 596] width 70 height 15
click at [20, 559] on input "Individual Photos" at bounding box center [15, 564] width 11 height 11
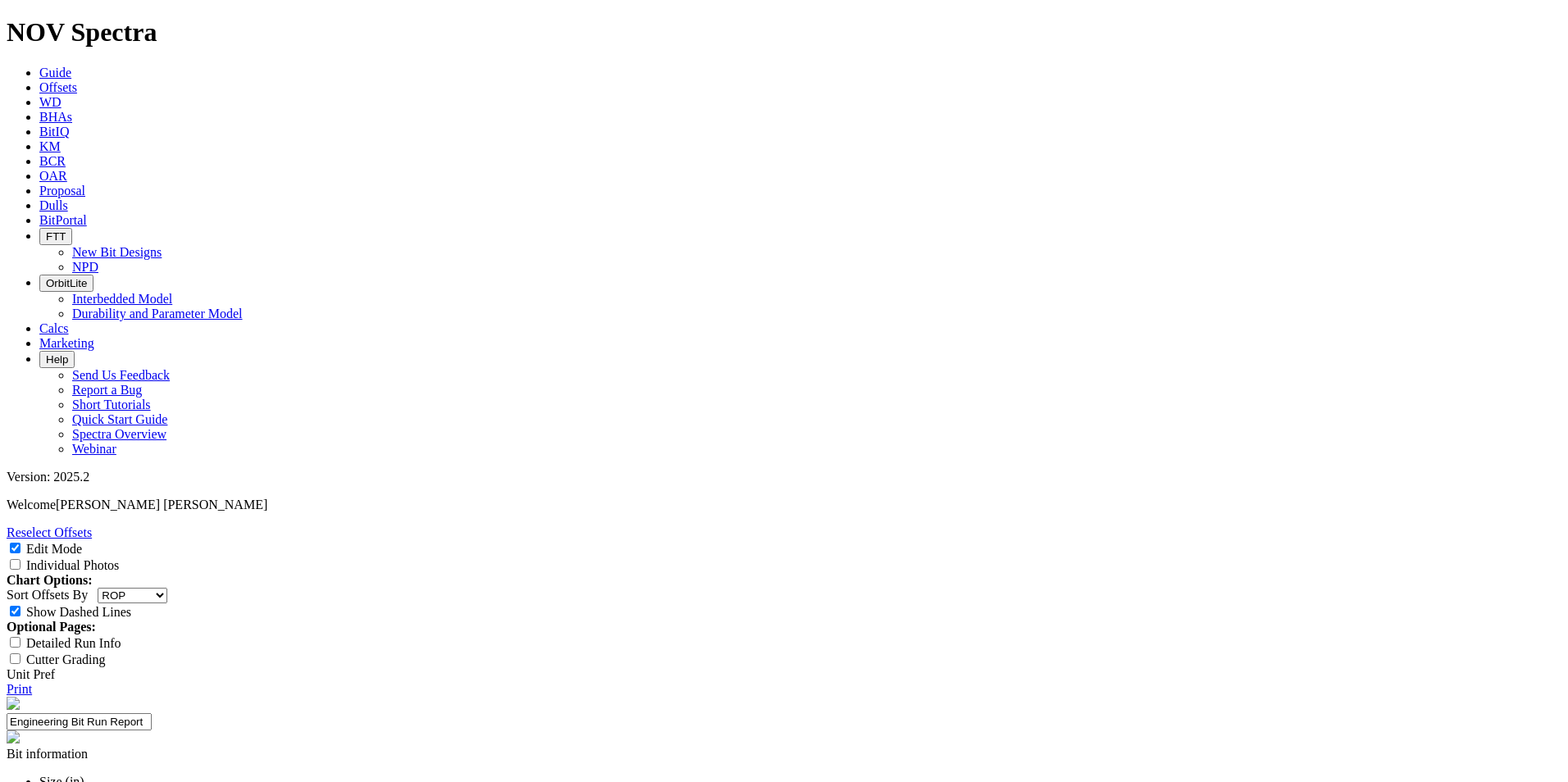
checkbox input "true"
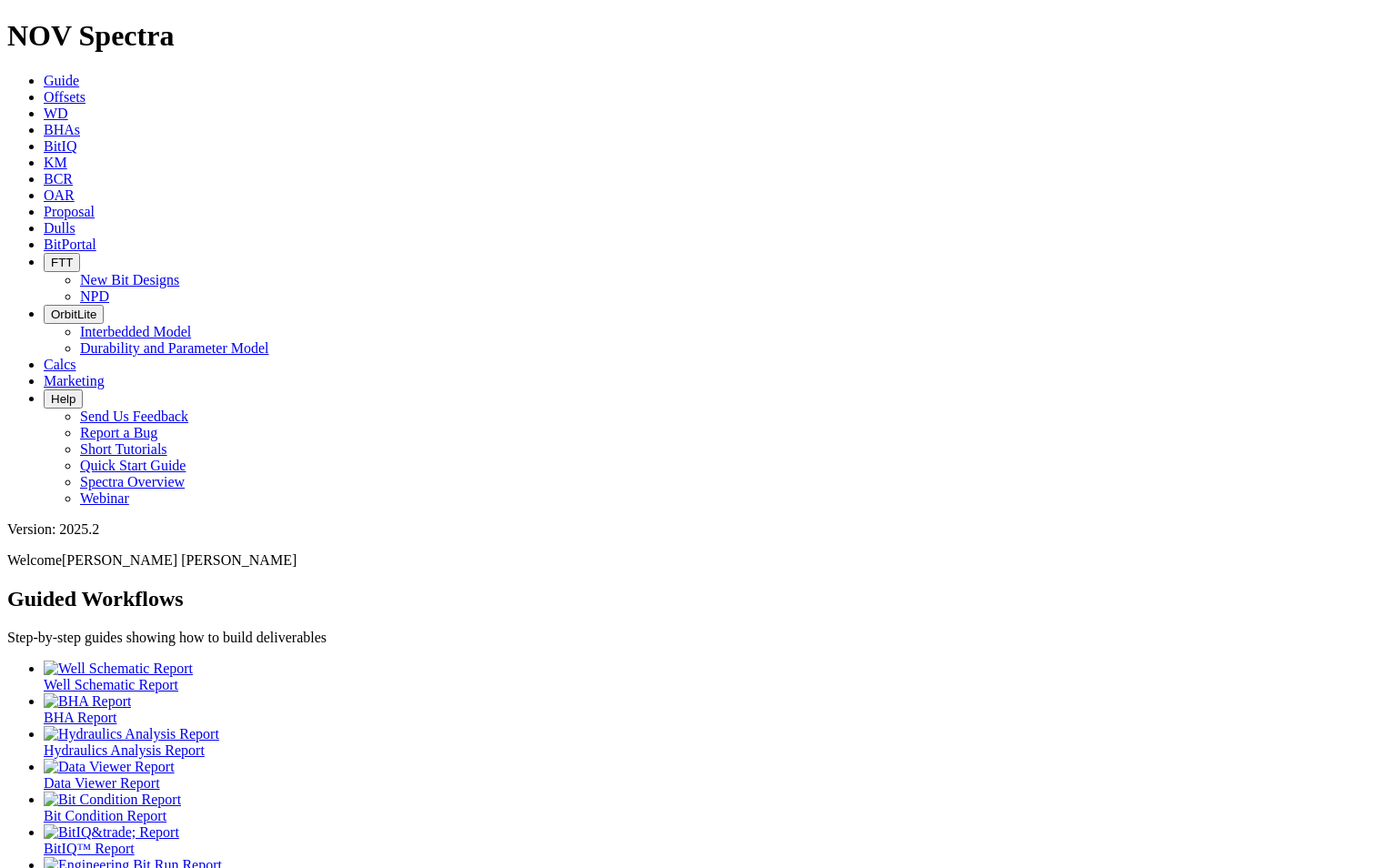
click at [75, 220] on span "Dulls" at bounding box center [59, 228] width 32 height 15
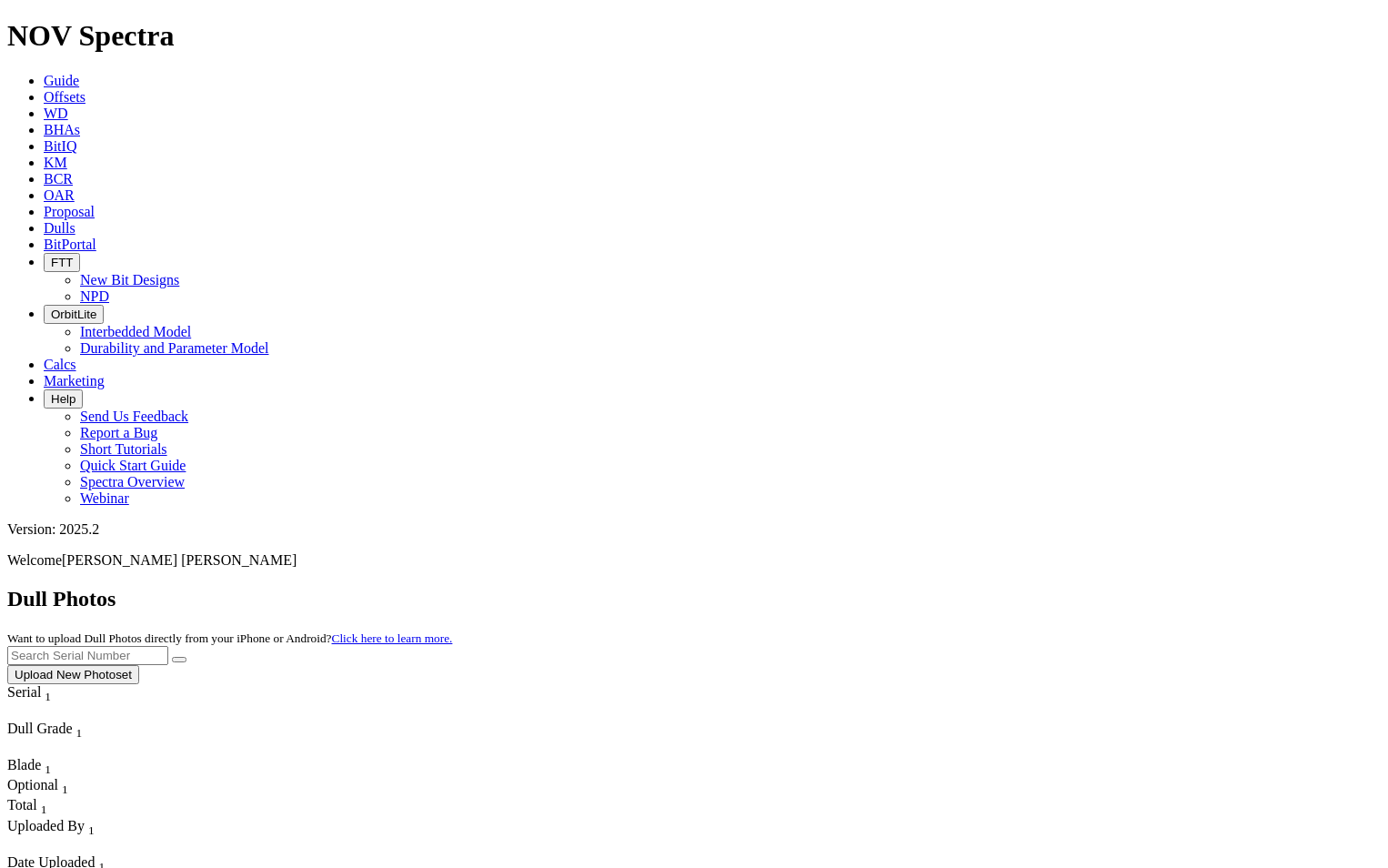
click at [1116, 587] on div "Dull Photos Want to upload Dull Photos directly from your iPhone or Android? Cl…" at bounding box center [694, 636] width 1374 height 98
click at [168, 646] on input "text" at bounding box center [87, 655] width 161 height 19
click at [186, 657] on button "submit" at bounding box center [179, 660] width 14 height 6
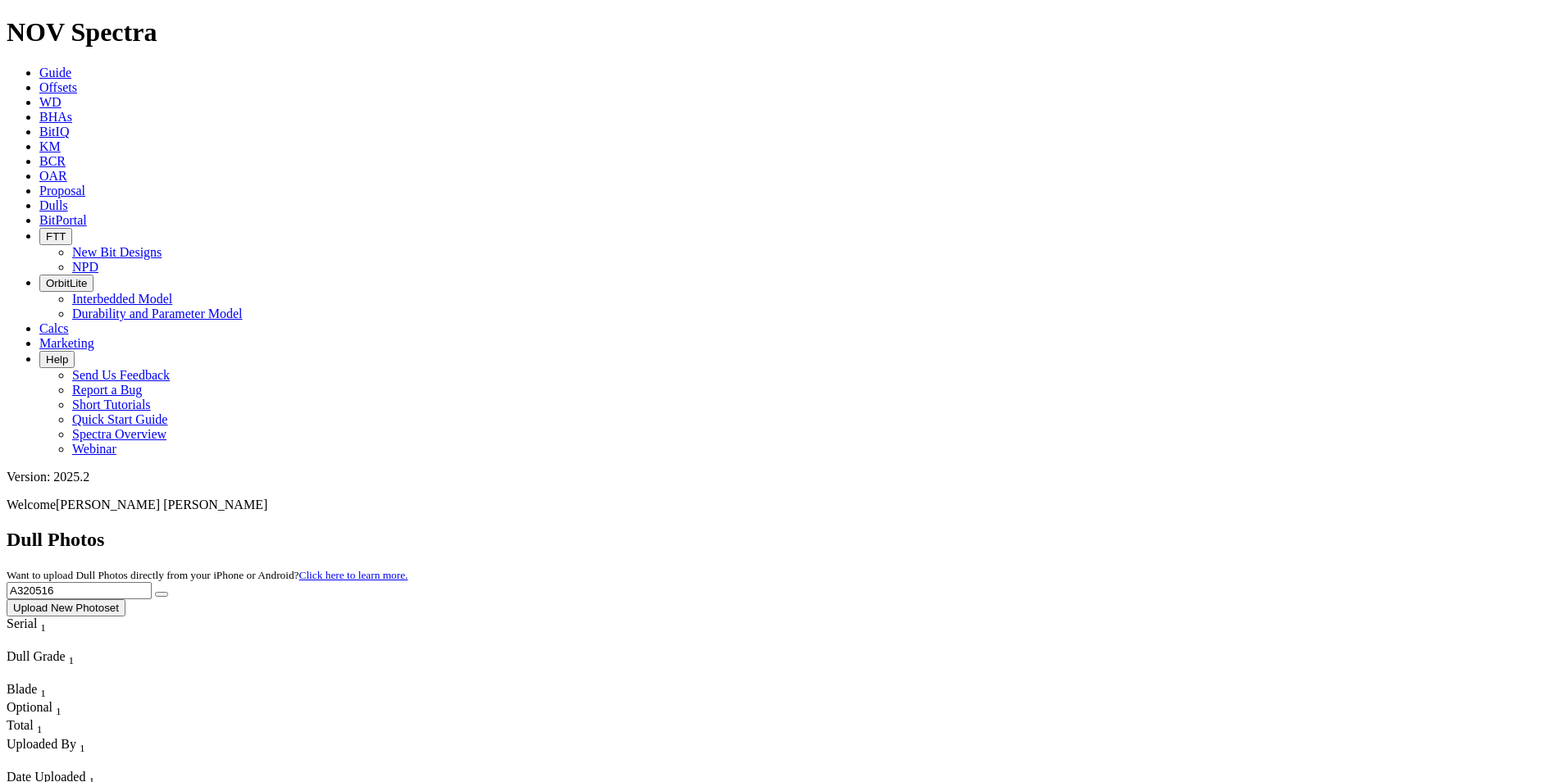
click at [152, 582] on input "A320516" at bounding box center [79, 591] width 145 height 17
type input "A320517"
click at [168, 592] on button "submit" at bounding box center [161, 595] width 13 height 5
